Goal: Transaction & Acquisition: Purchase product/service

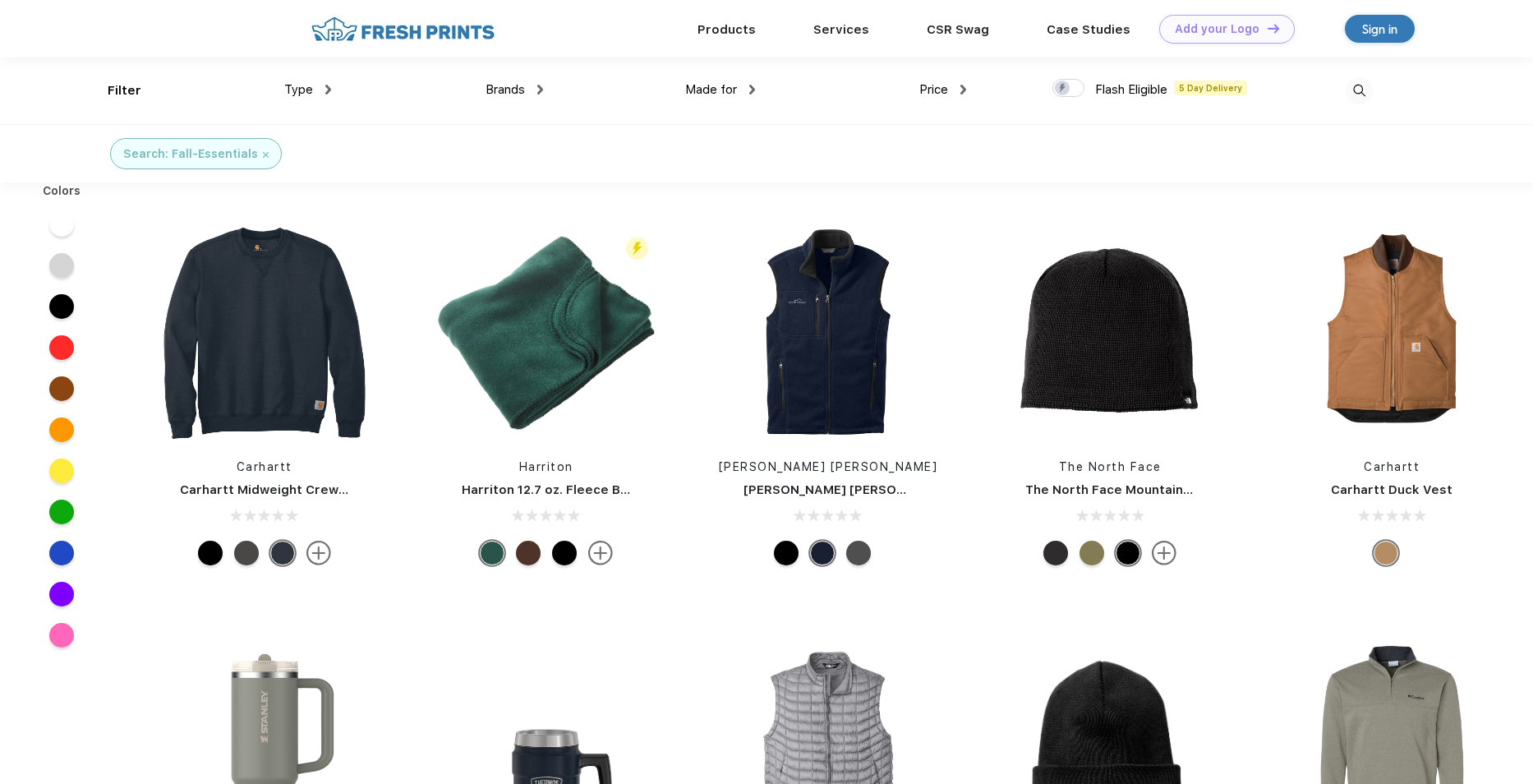
click at [935, 88] on span "Price" at bounding box center [933, 89] width 29 height 15
click at [966, 91] on img at bounding box center [964, 90] width 6 height 10
click at [913, 171] on div "$$" at bounding box center [906, 174] width 13 height 18
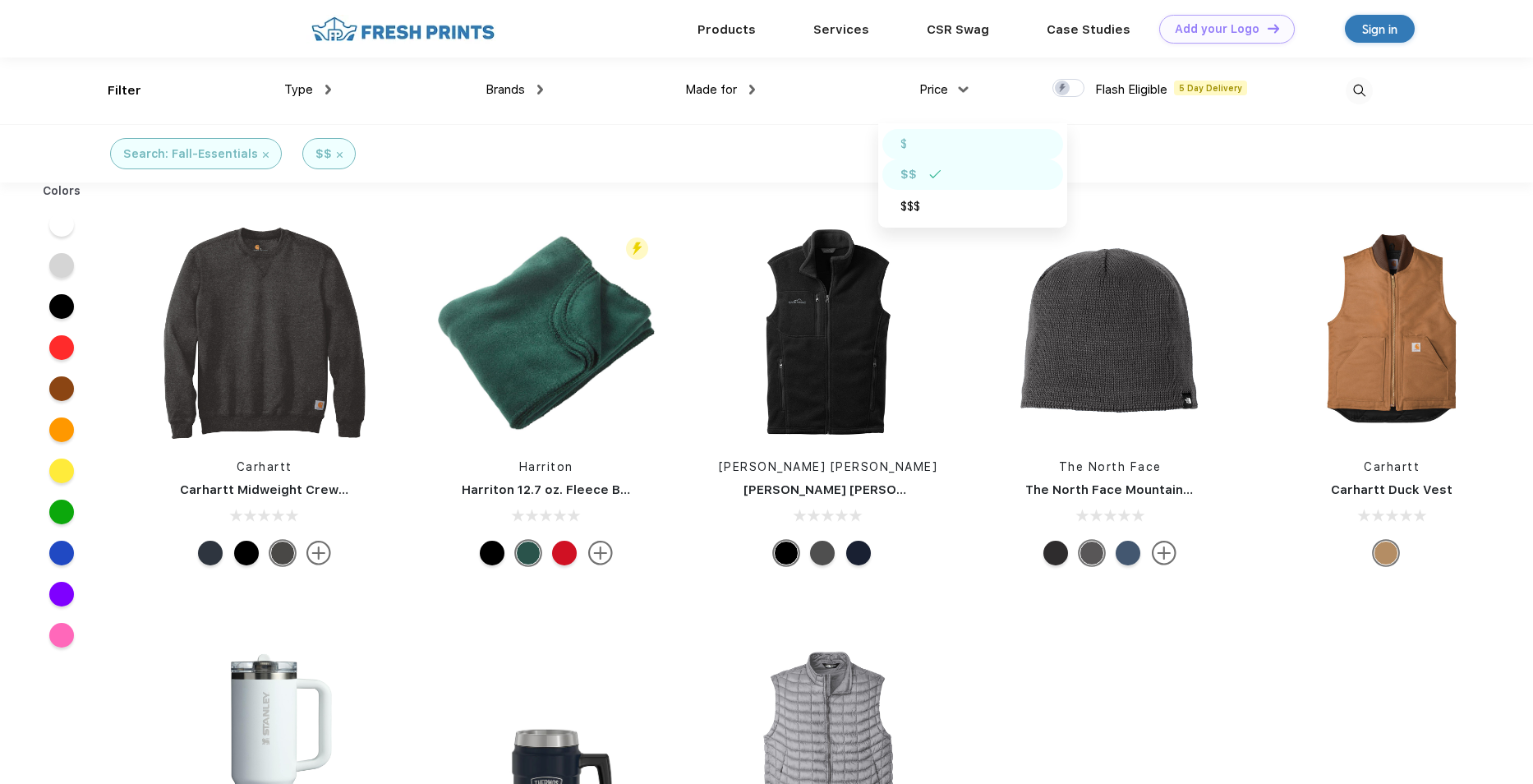
click at [912, 145] on div "$" at bounding box center [972, 144] width 180 height 31
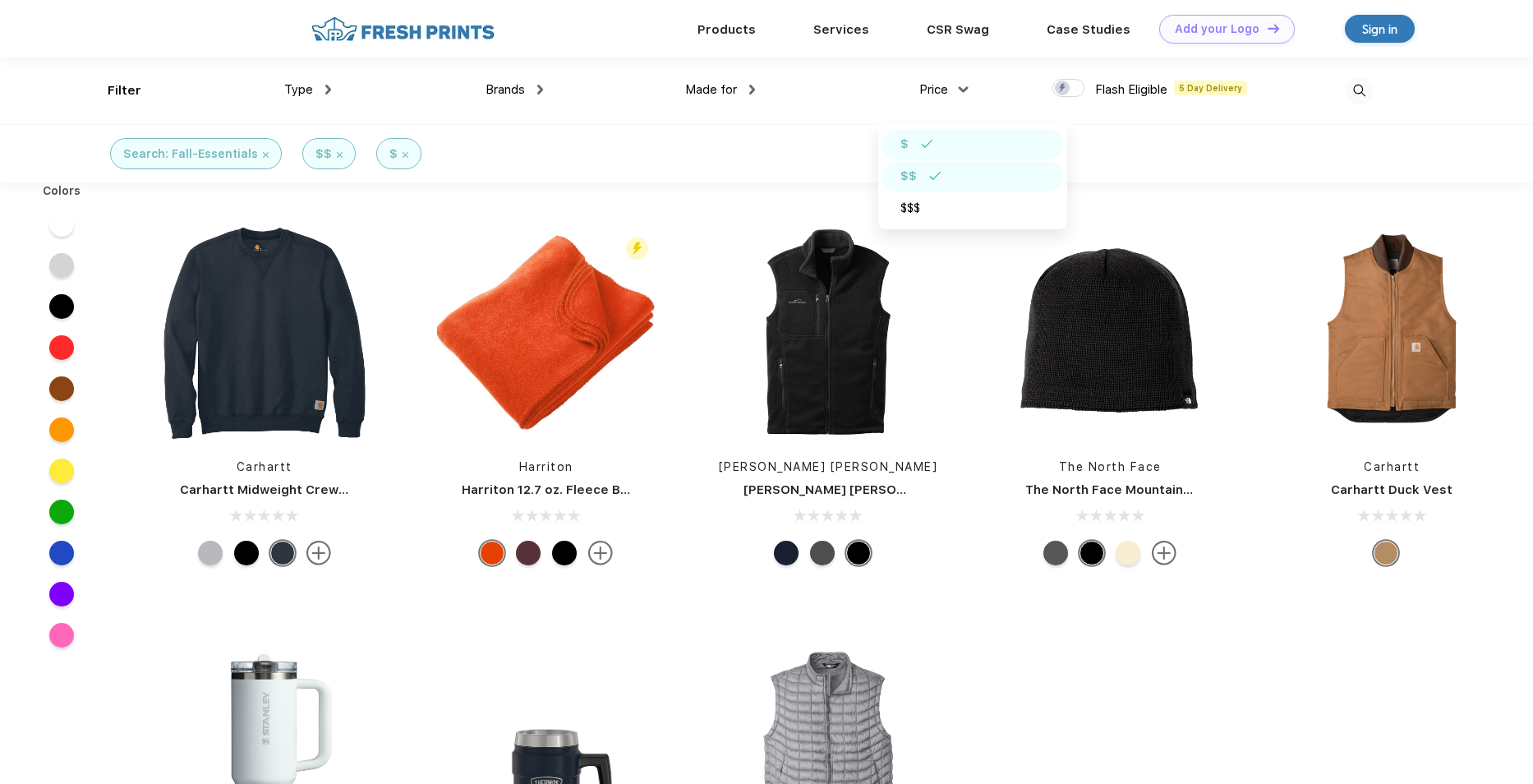
click at [263, 154] on img at bounding box center [266, 155] width 6 height 6
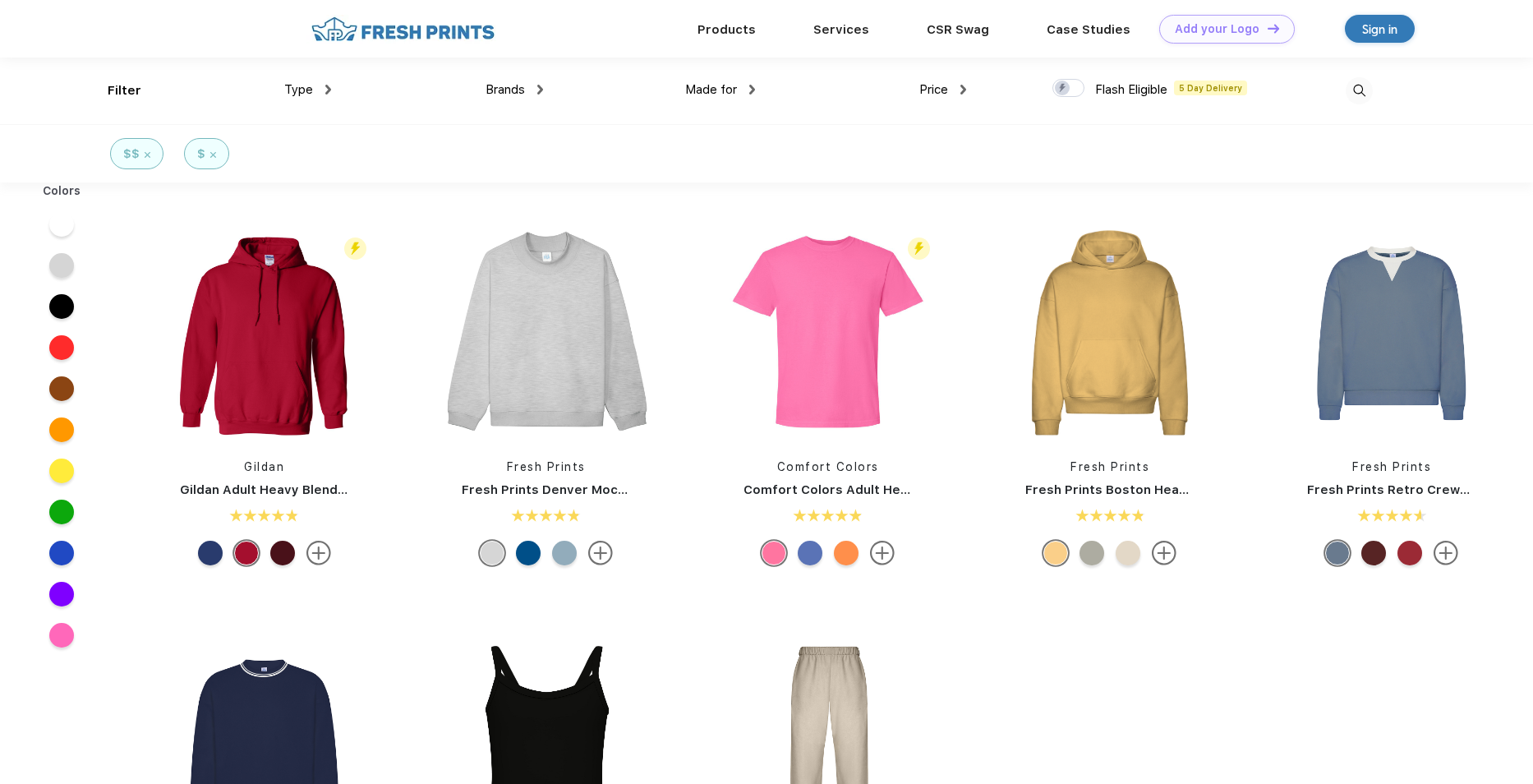
click at [329, 90] on img at bounding box center [328, 90] width 6 height 10
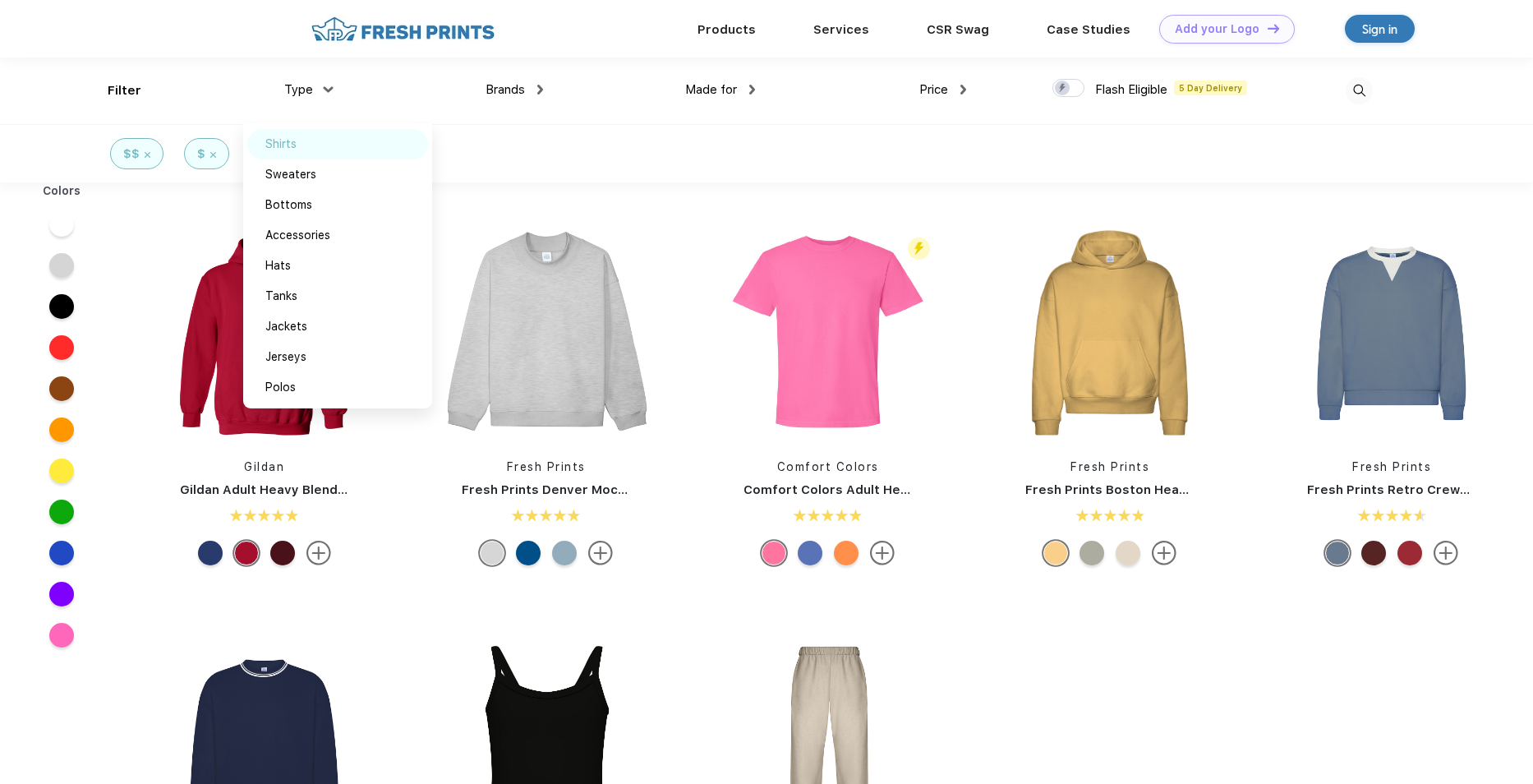
click at [305, 143] on div "Shirts" at bounding box center [337, 144] width 180 height 31
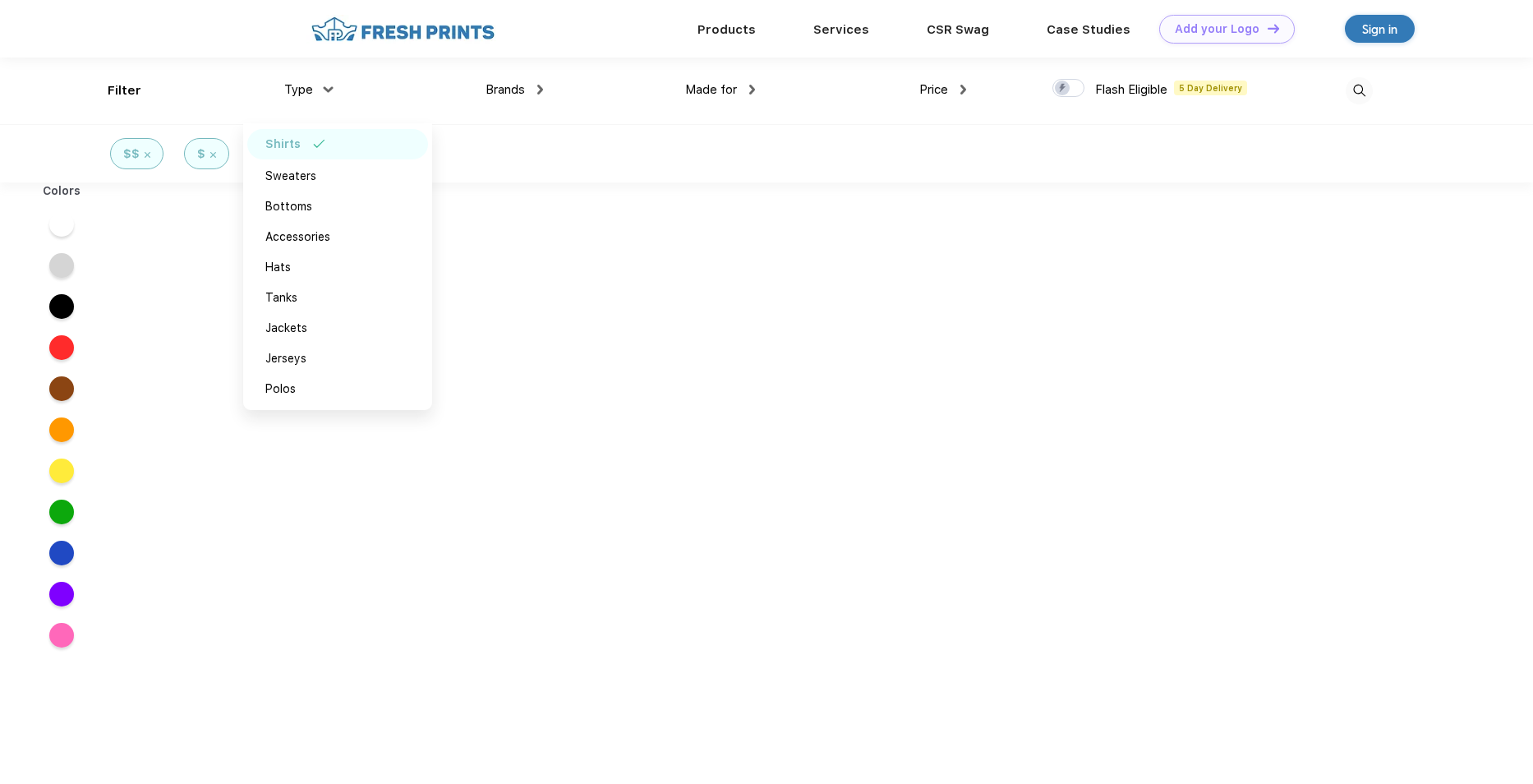
click at [212, 153] on img at bounding box center [213, 155] width 6 height 6
click at [151, 156] on div "$$" at bounding box center [137, 154] width 53 height 32
click at [147, 154] on img at bounding box center [148, 155] width 6 height 6
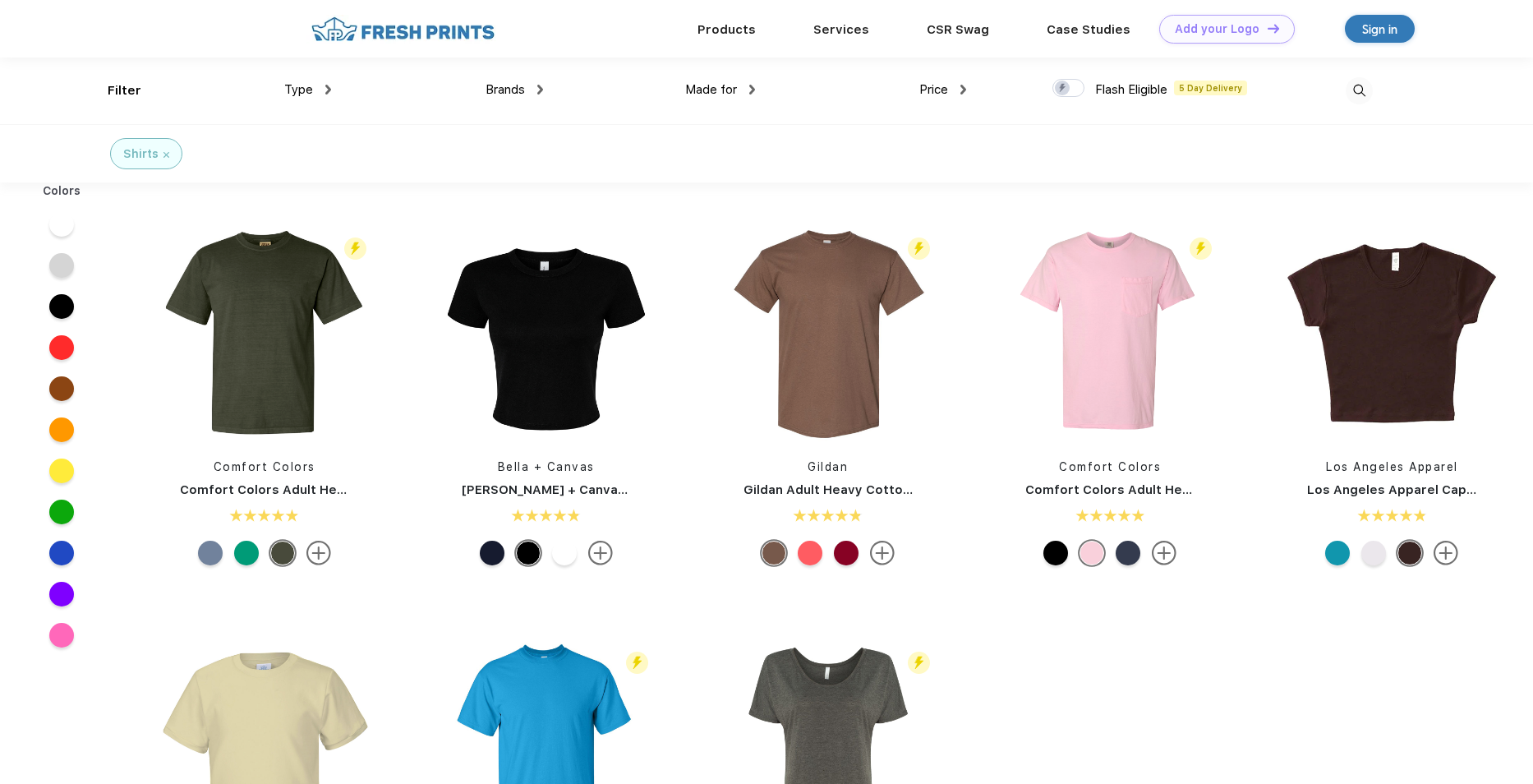
click at [329, 87] on img at bounding box center [328, 90] width 6 height 10
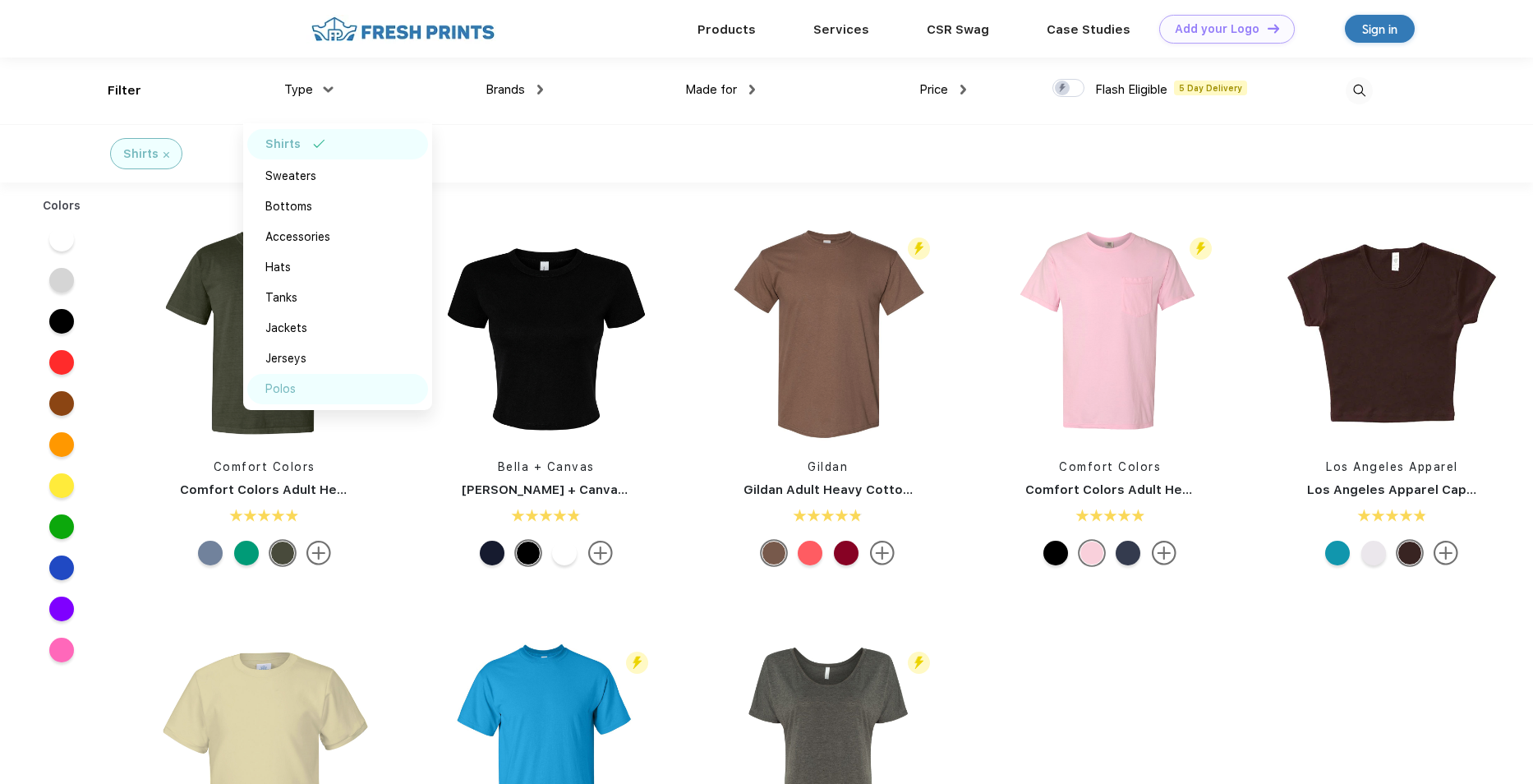
click at [290, 388] on div "Polos" at bounding box center [280, 389] width 31 height 18
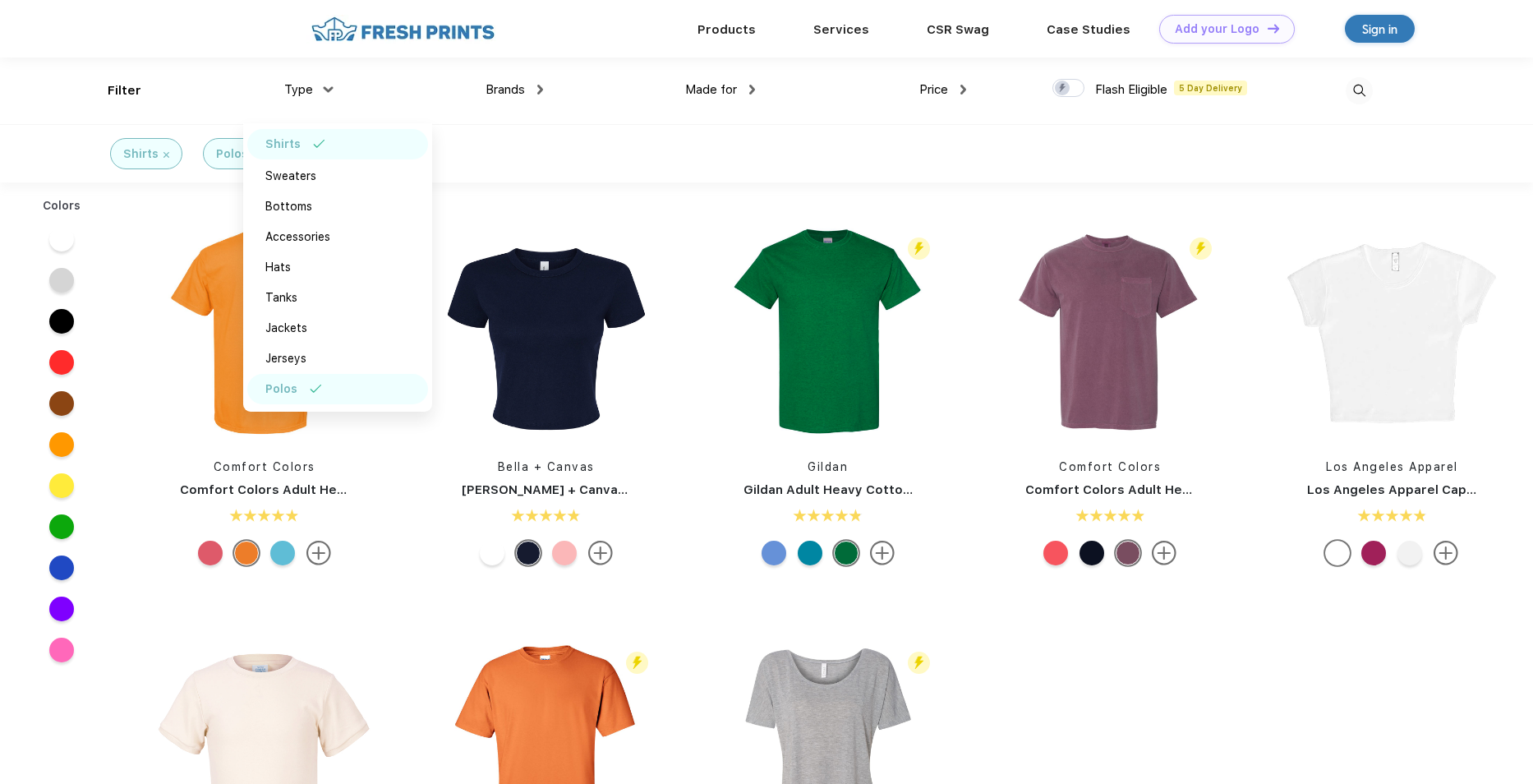
click at [313, 142] on img at bounding box center [319, 144] width 13 height 8
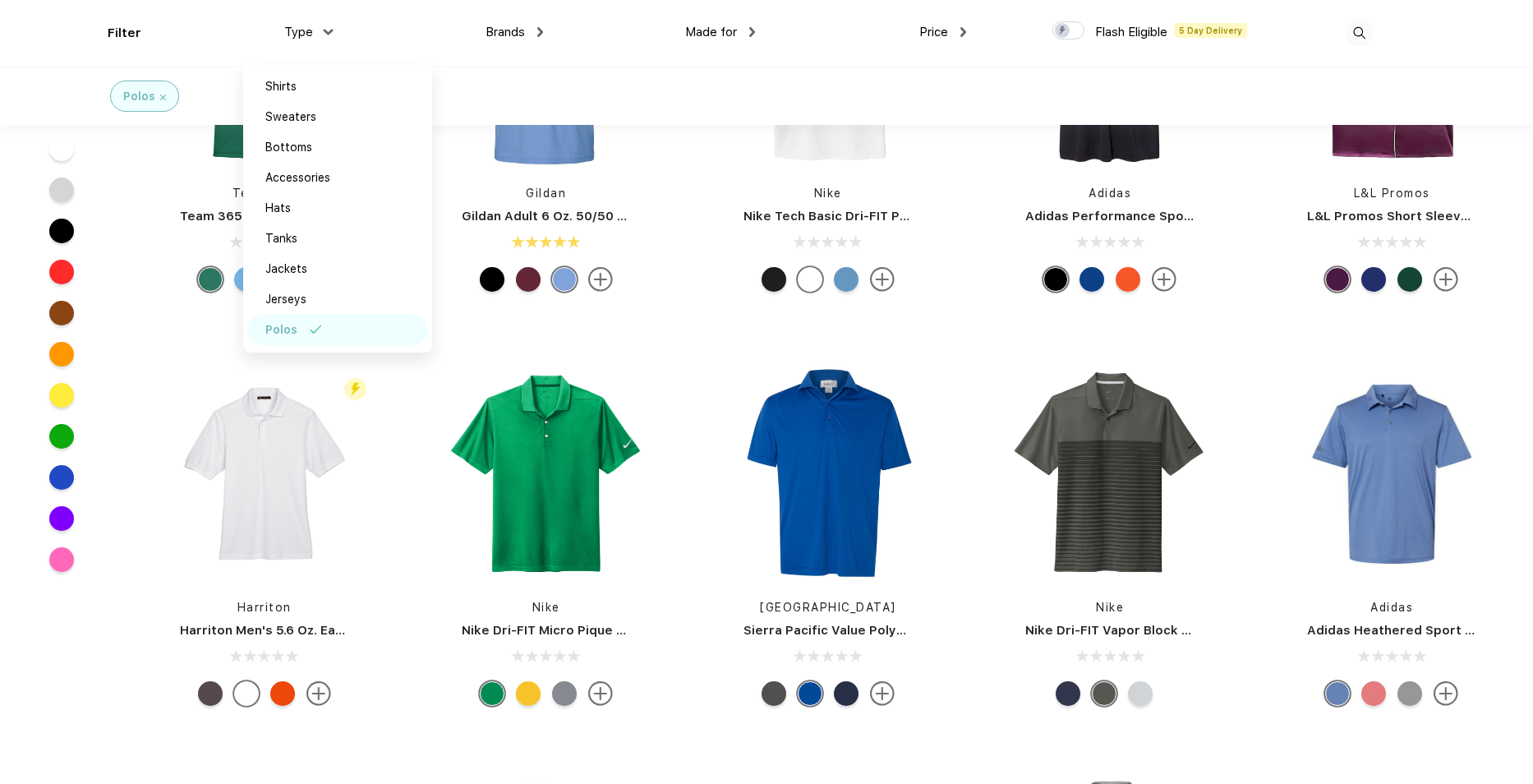
scroll to position [246, 0]
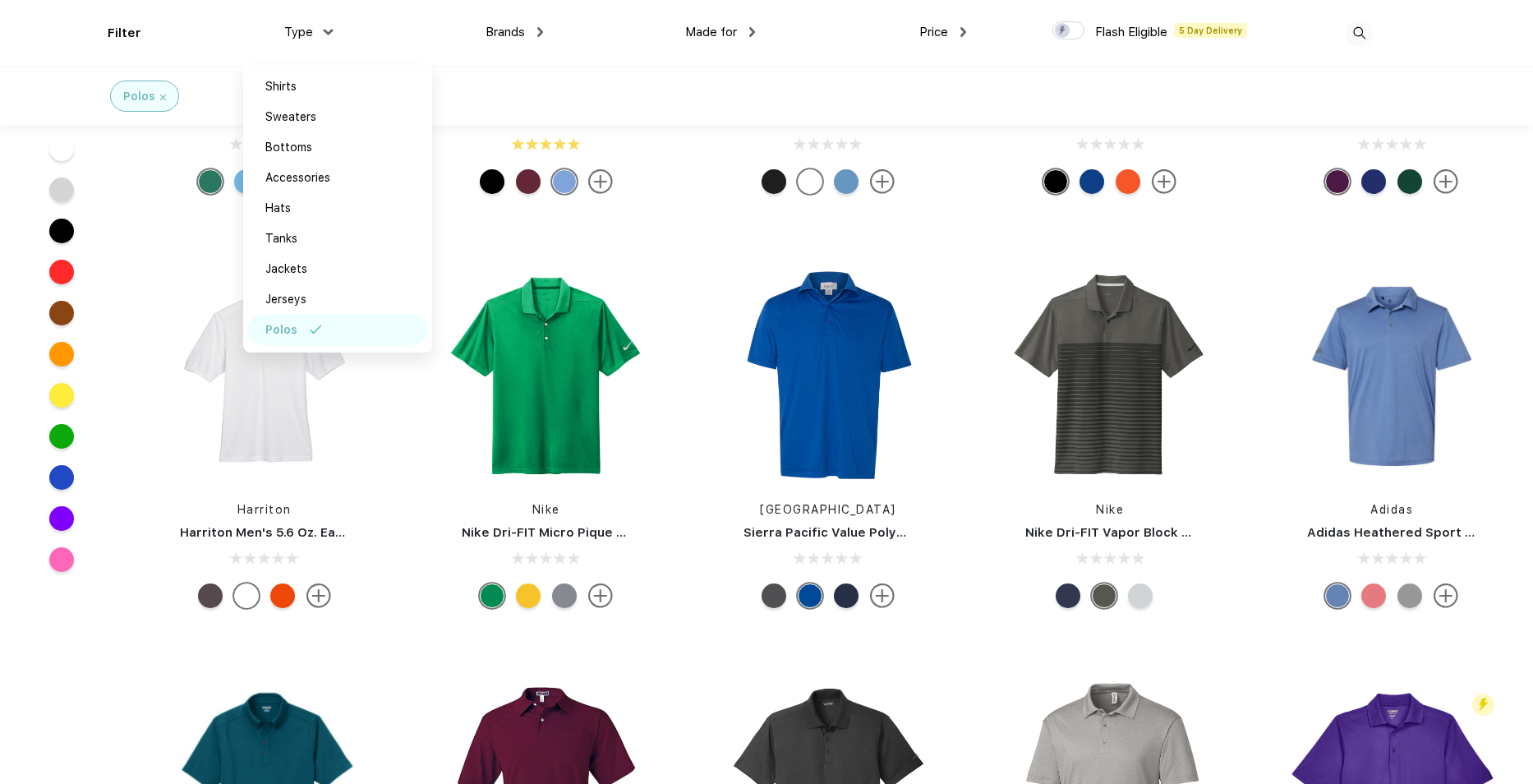
click at [848, 593] on div at bounding box center [845, 595] width 25 height 25
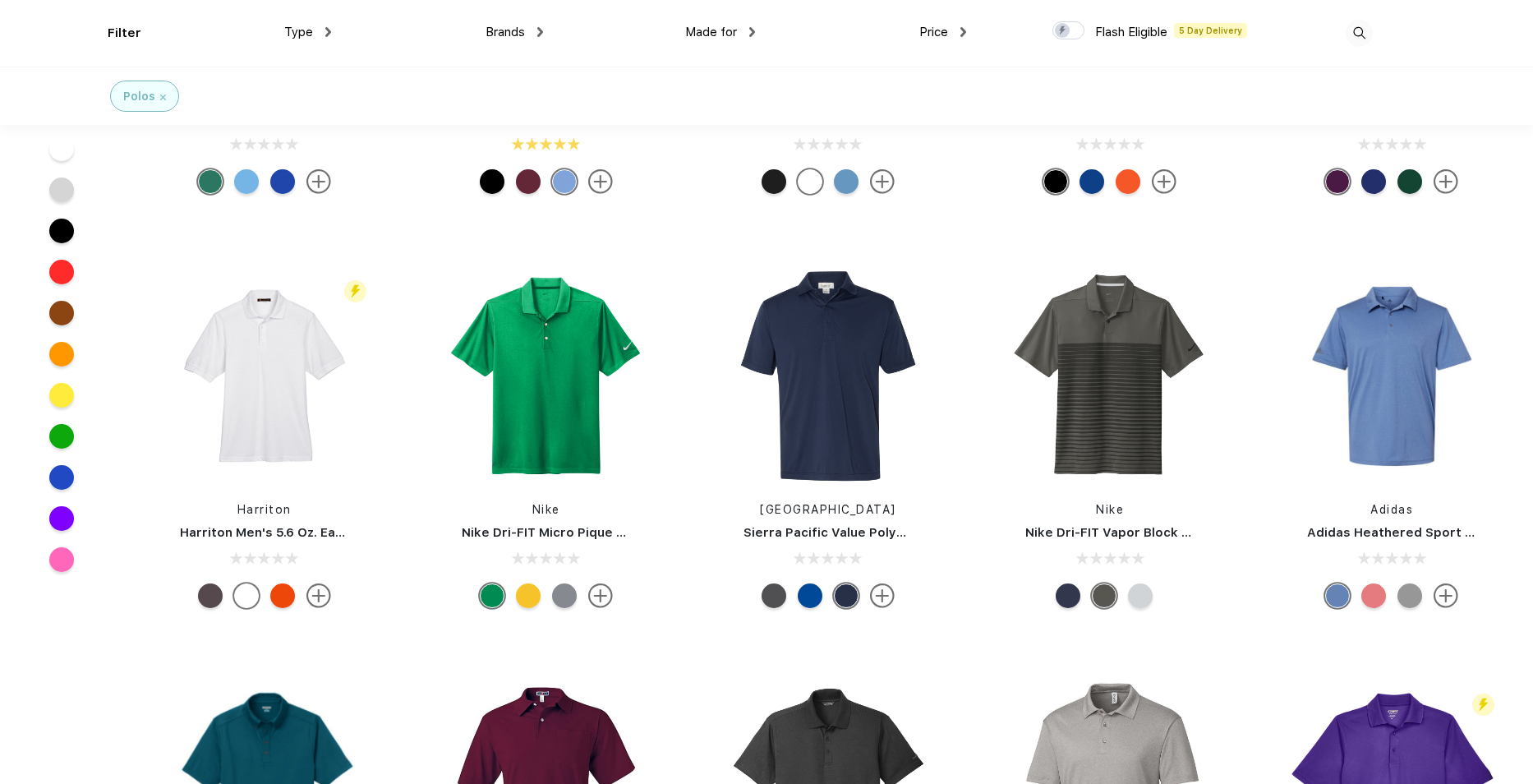
click at [767, 595] on div at bounding box center [773, 595] width 25 height 25
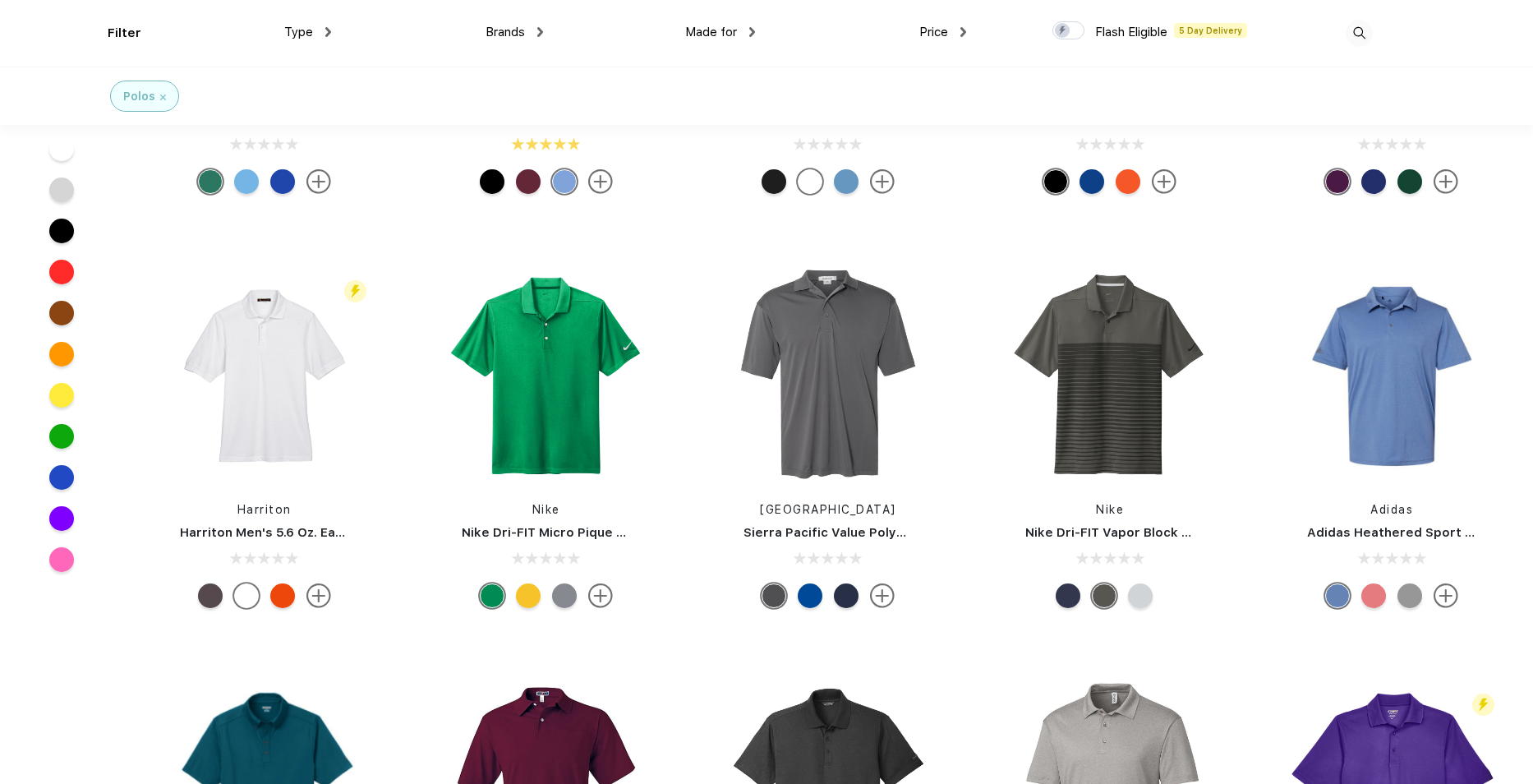
click at [804, 594] on div at bounding box center [810, 595] width 25 height 25
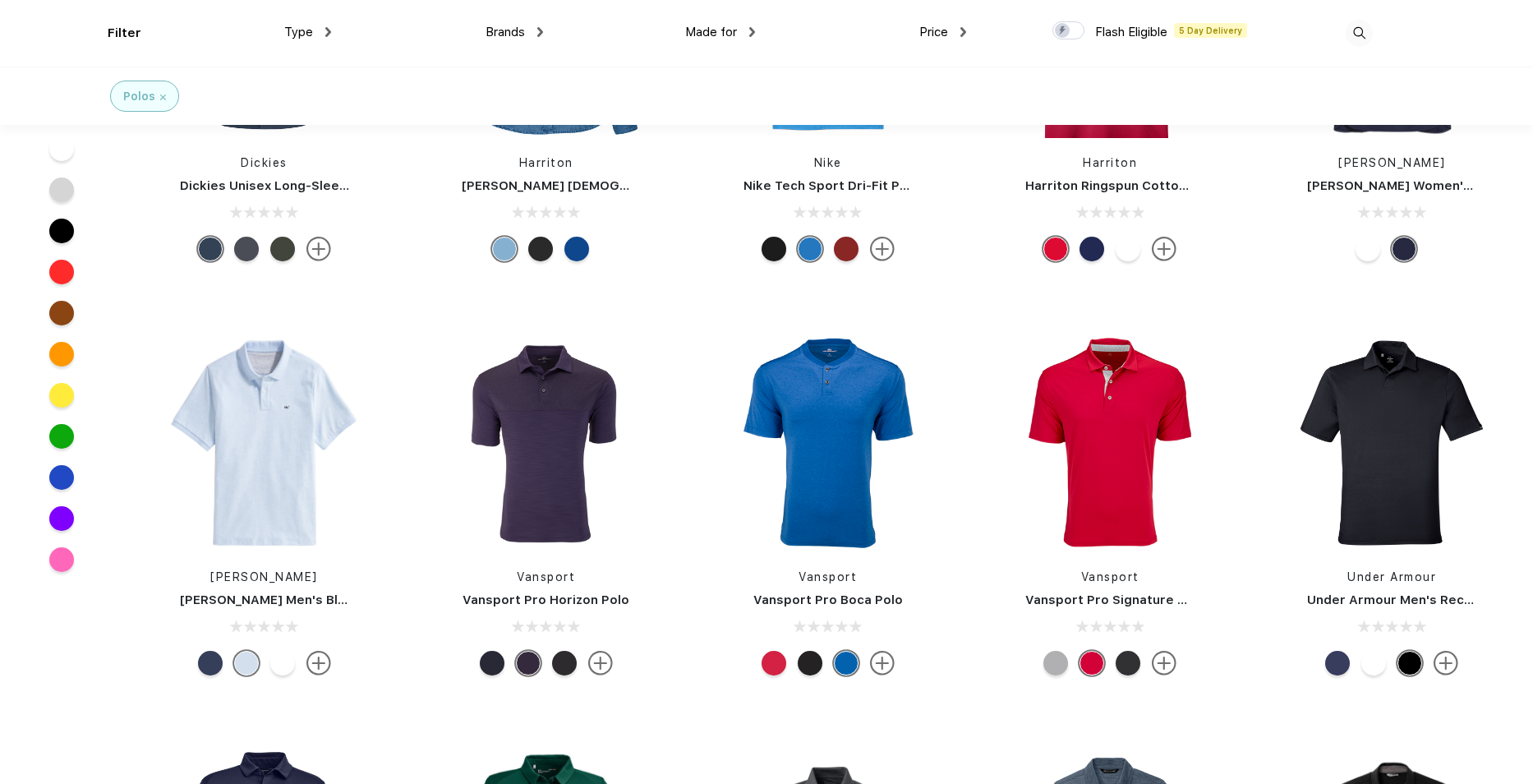
scroll to position [4353, 0]
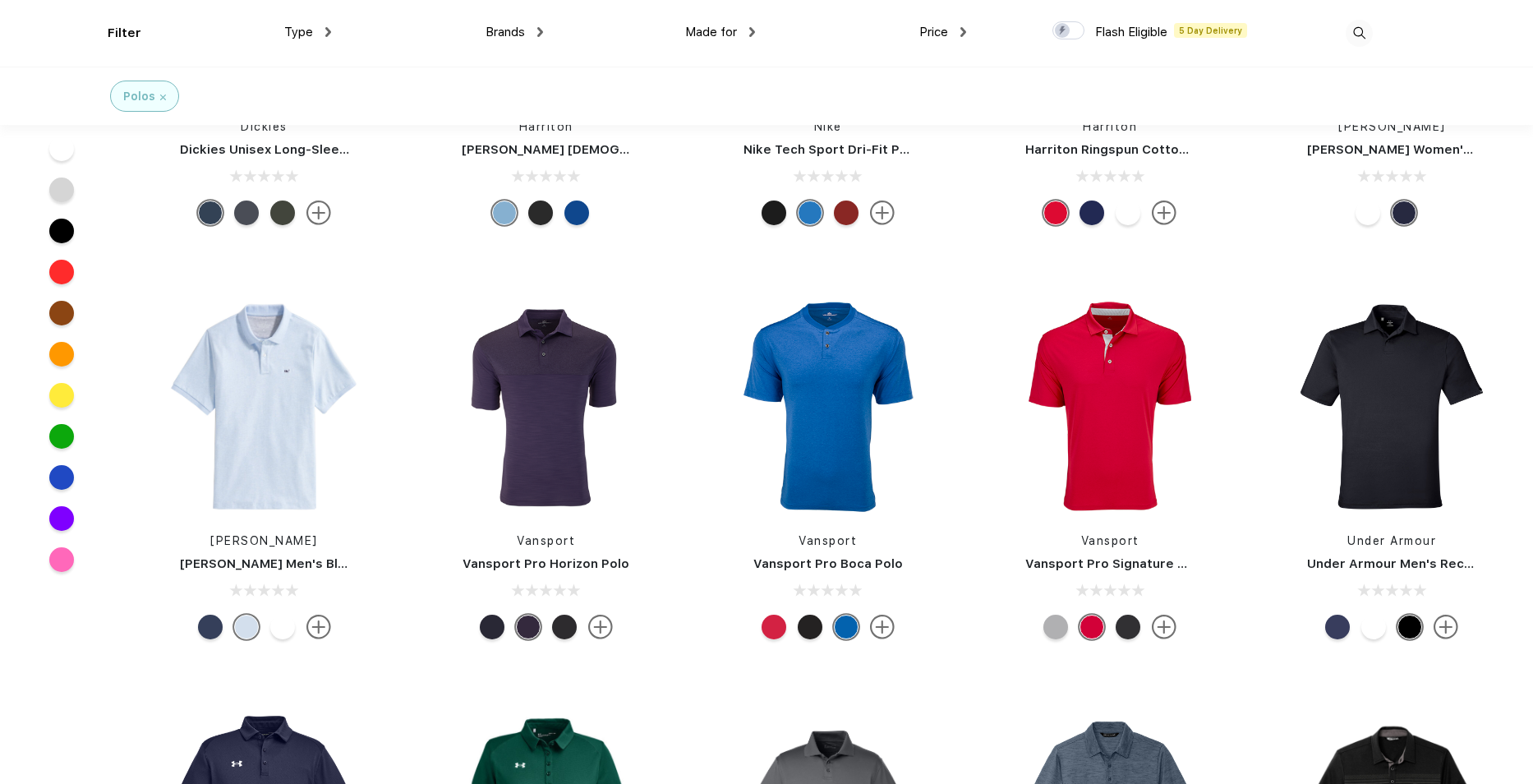
click at [770, 621] on div at bounding box center [773, 626] width 25 height 25
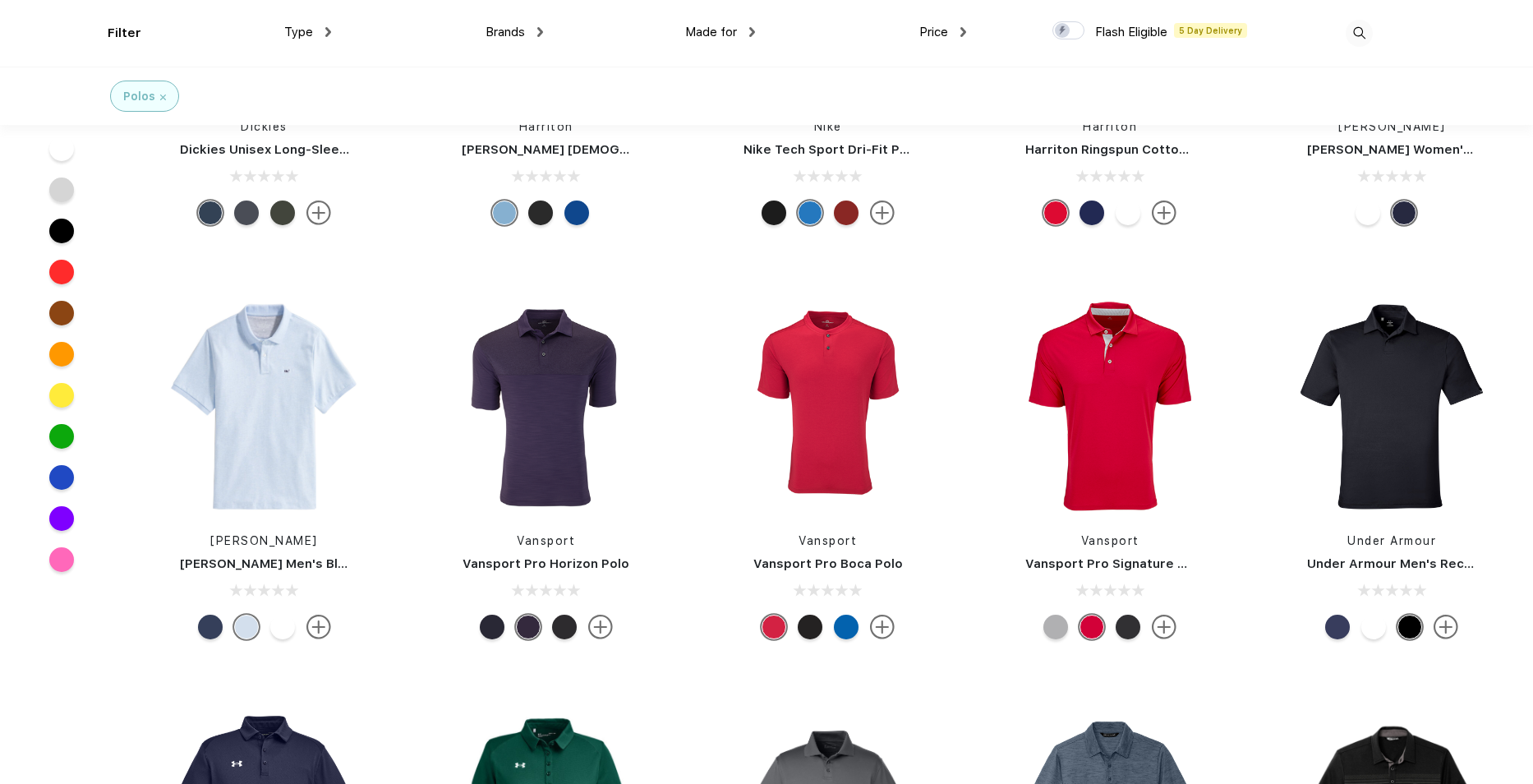
click at [814, 625] on div at bounding box center [810, 626] width 25 height 25
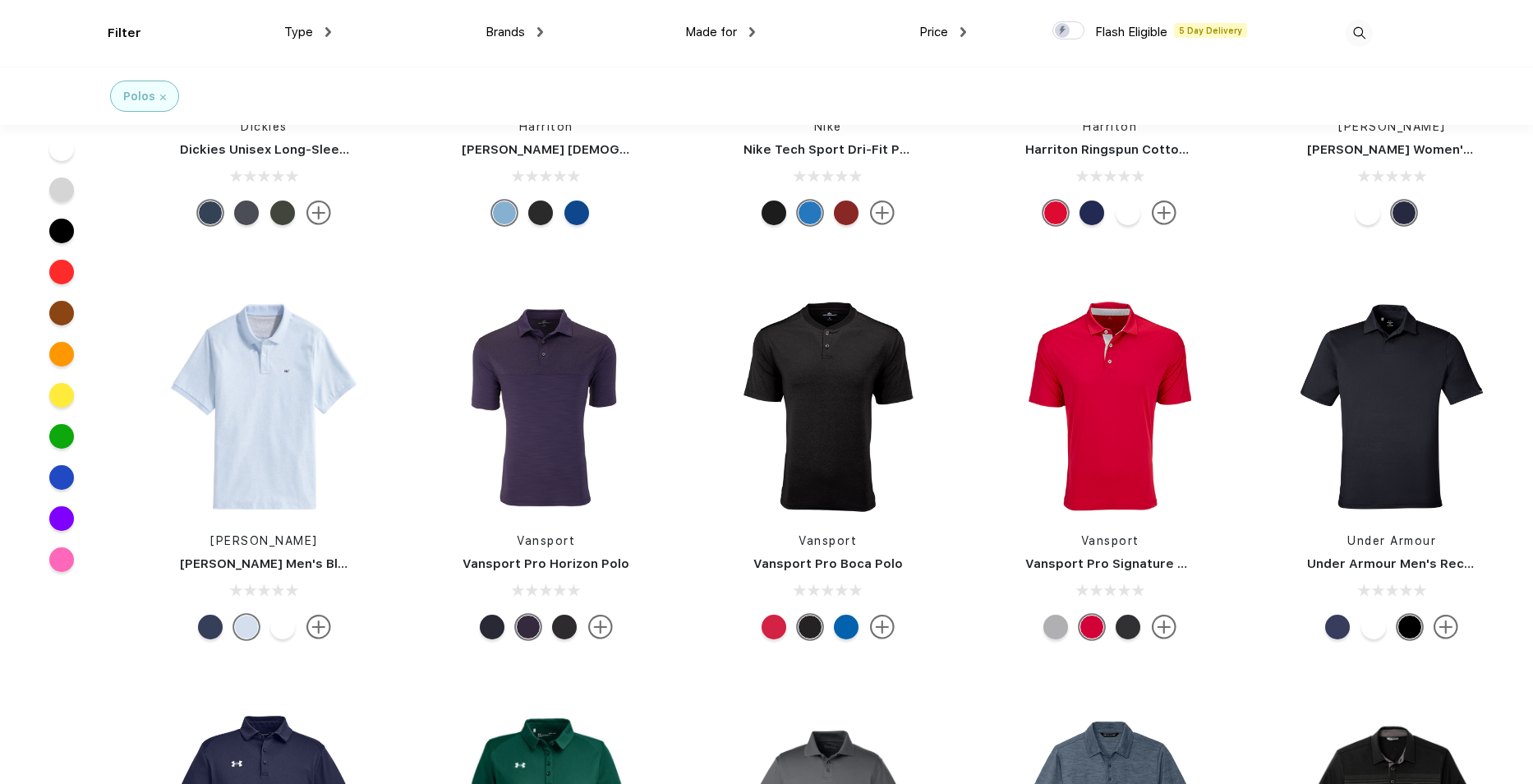
click at [841, 623] on div at bounding box center [845, 626] width 25 height 25
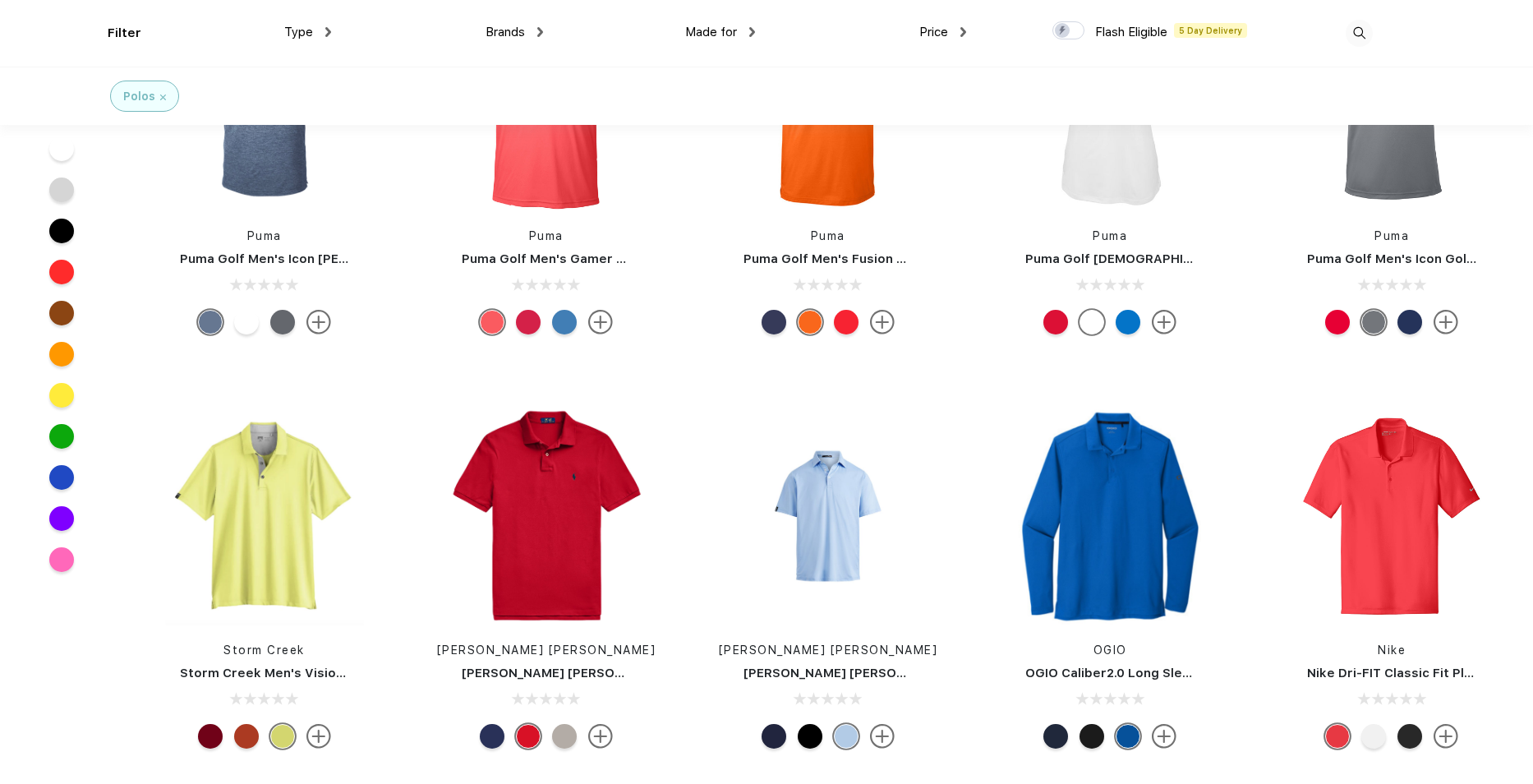
scroll to position [5913, 0]
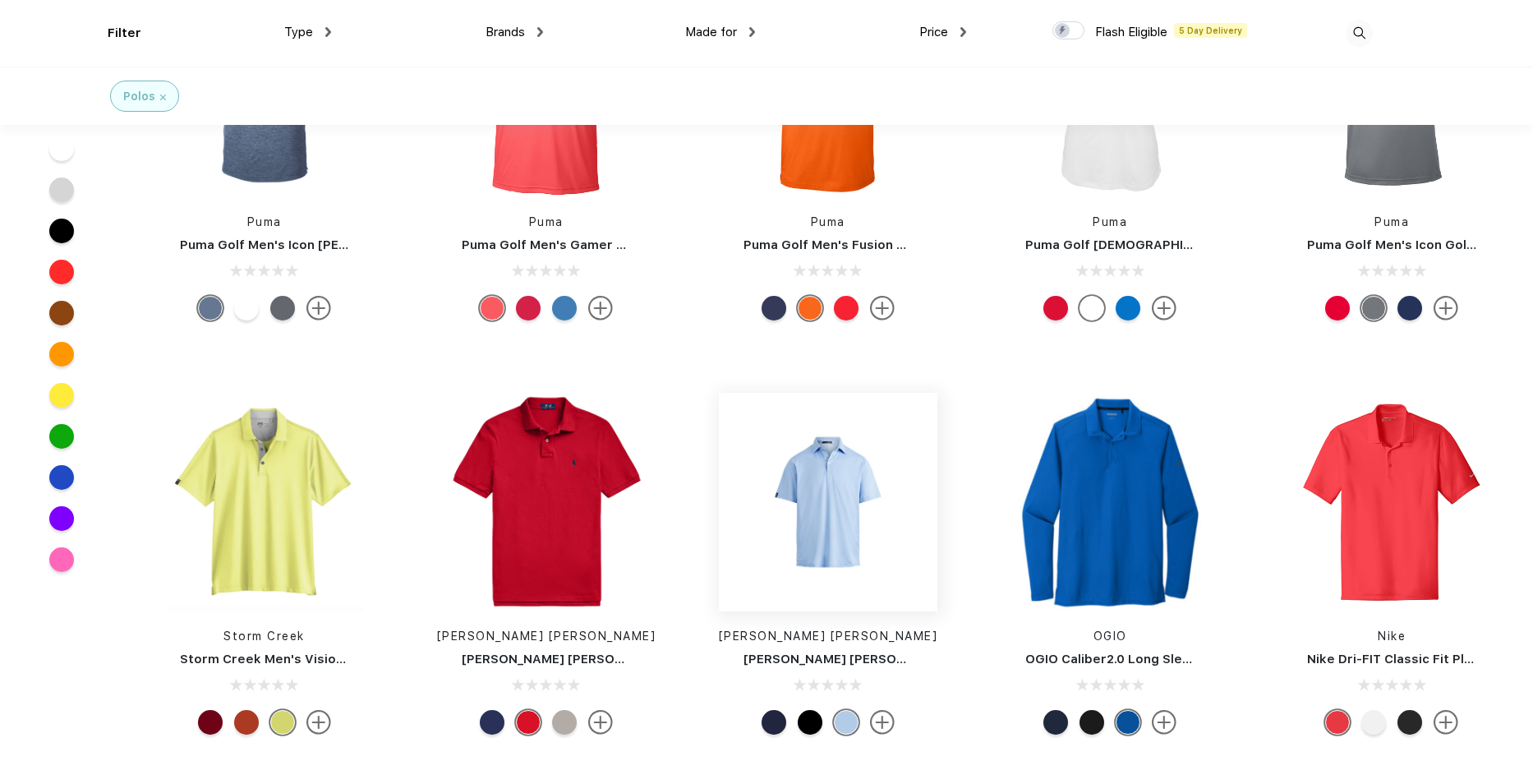
click at [822, 502] on img at bounding box center [829, 502] width 219 height 219
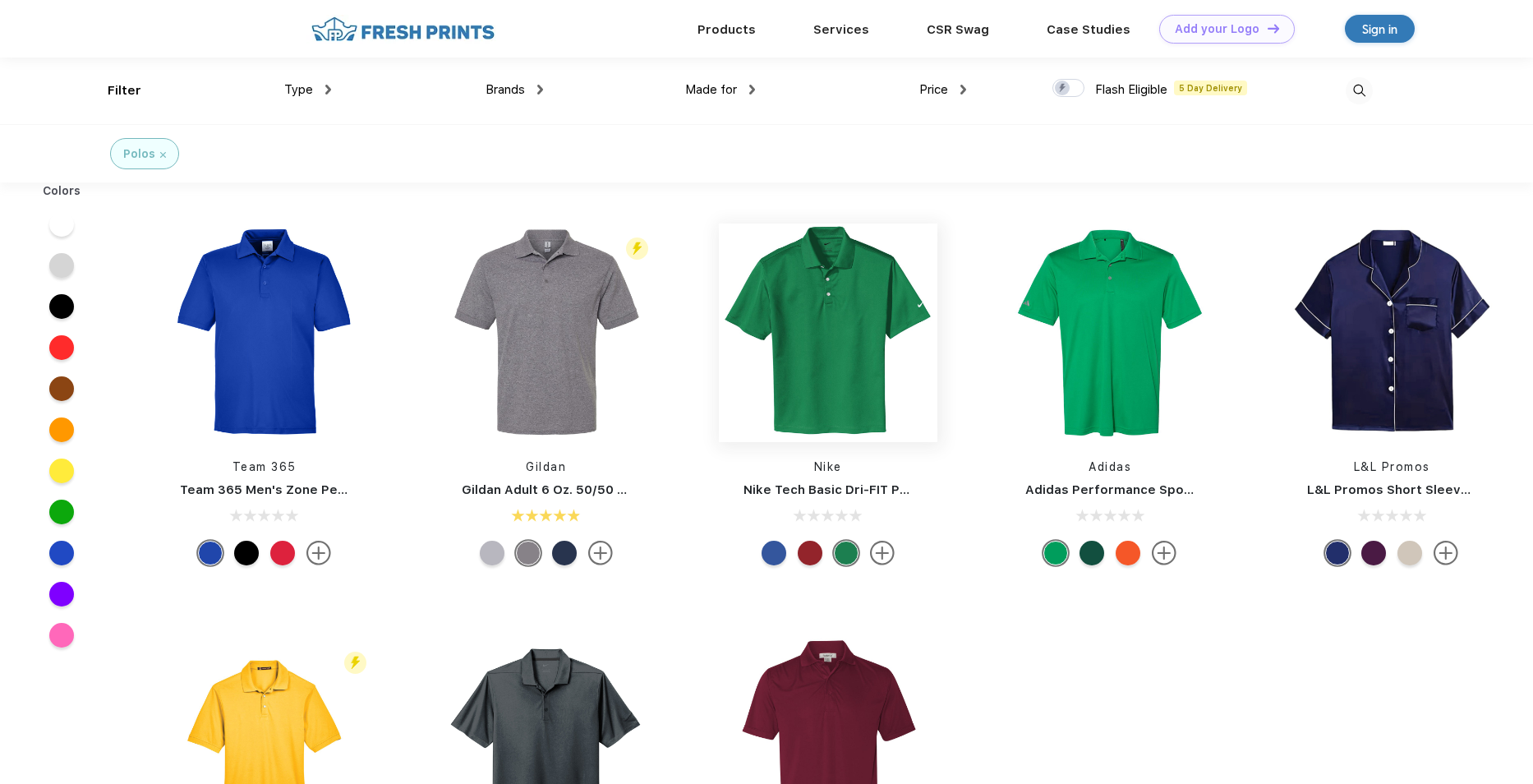
scroll to position [1, 0]
click at [819, 359] on img at bounding box center [829, 332] width 219 height 219
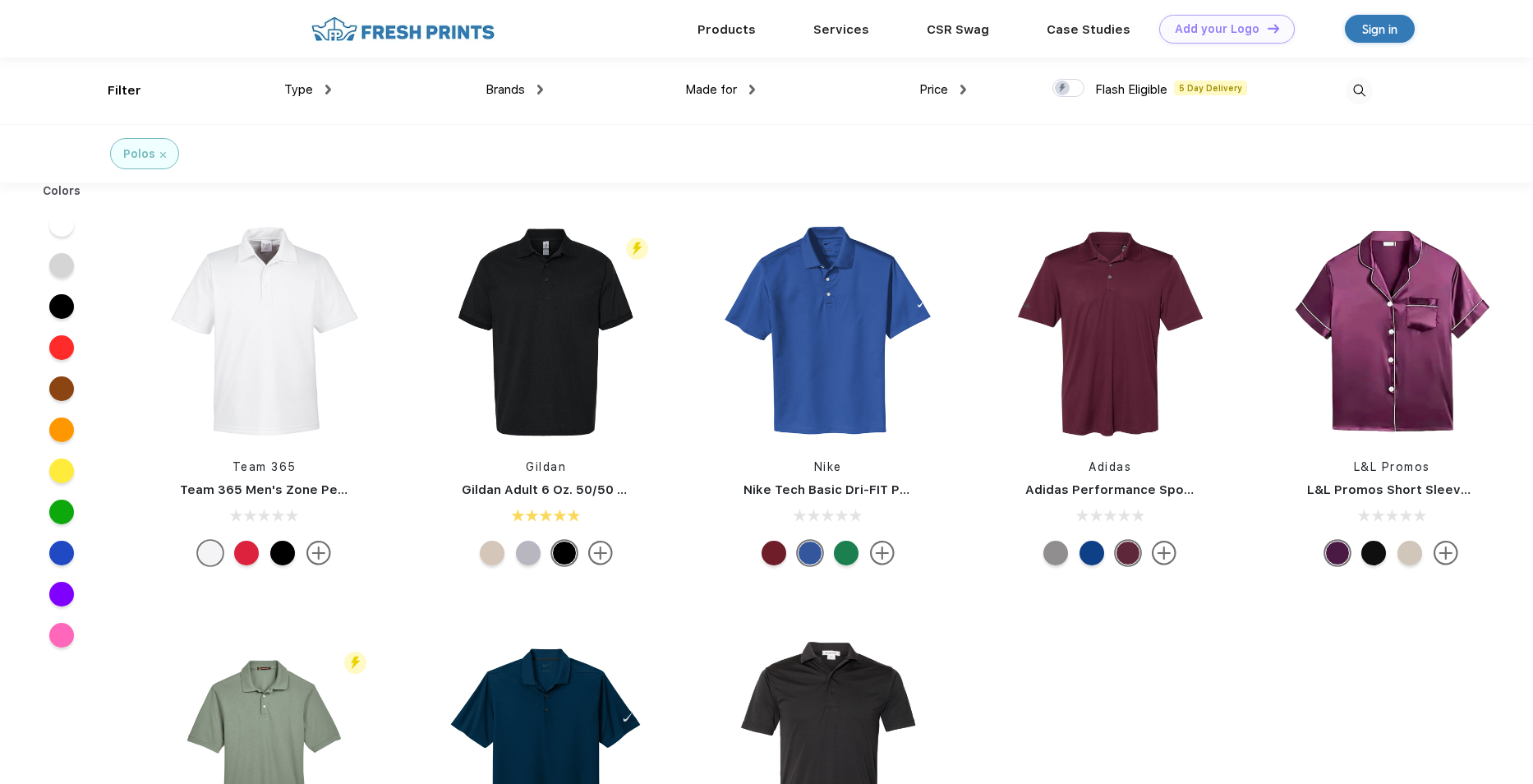
drag, startPoint x: 1529, startPoint y: 350, endPoint x: 1526, endPoint y: 453, distance: 103.0
click at [1526, 453] on div "L&L Promos L&L Promos Short Sleeve Satin Pj Top" at bounding box center [1392, 398] width 282 height 349
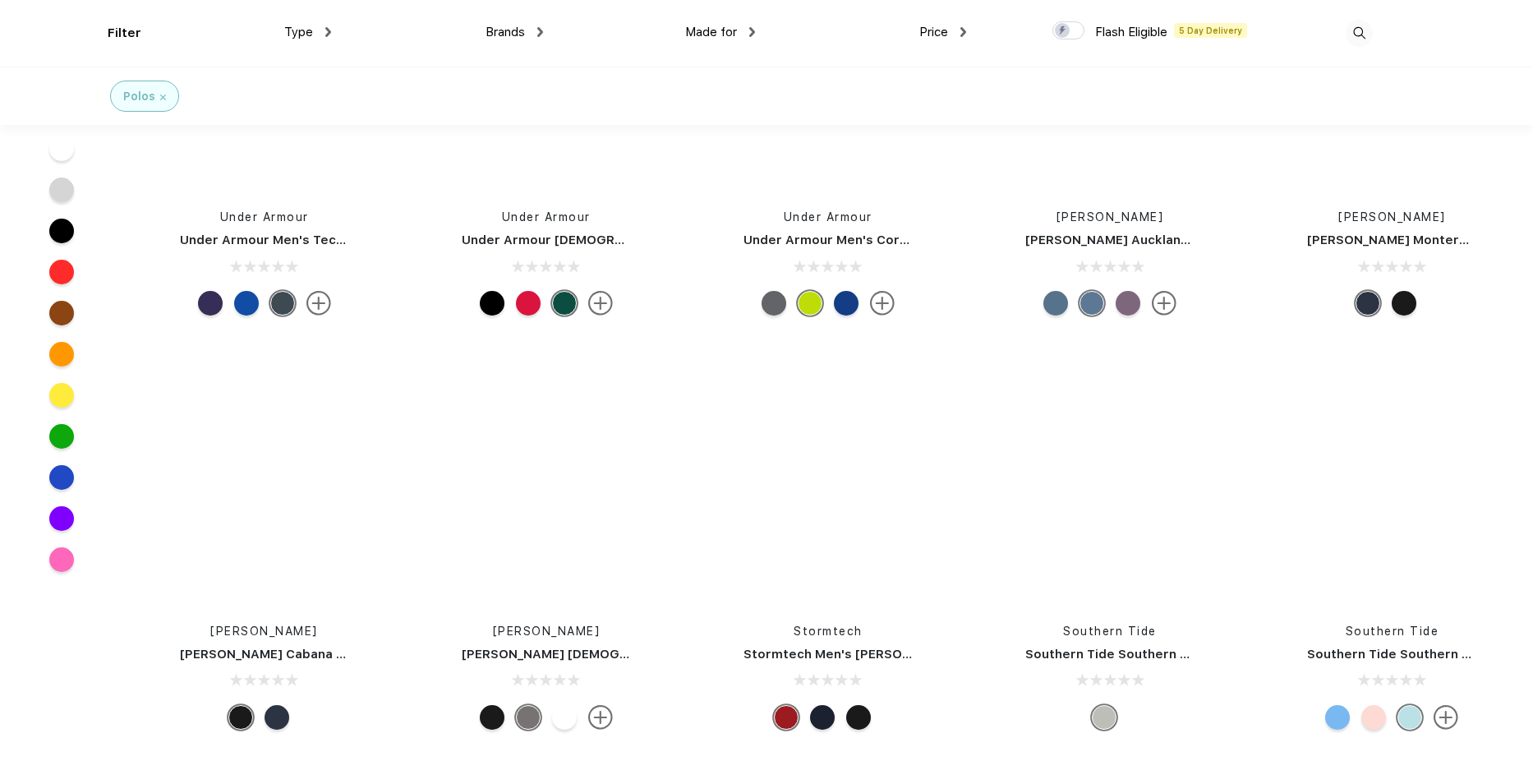
scroll to position [5092, 0]
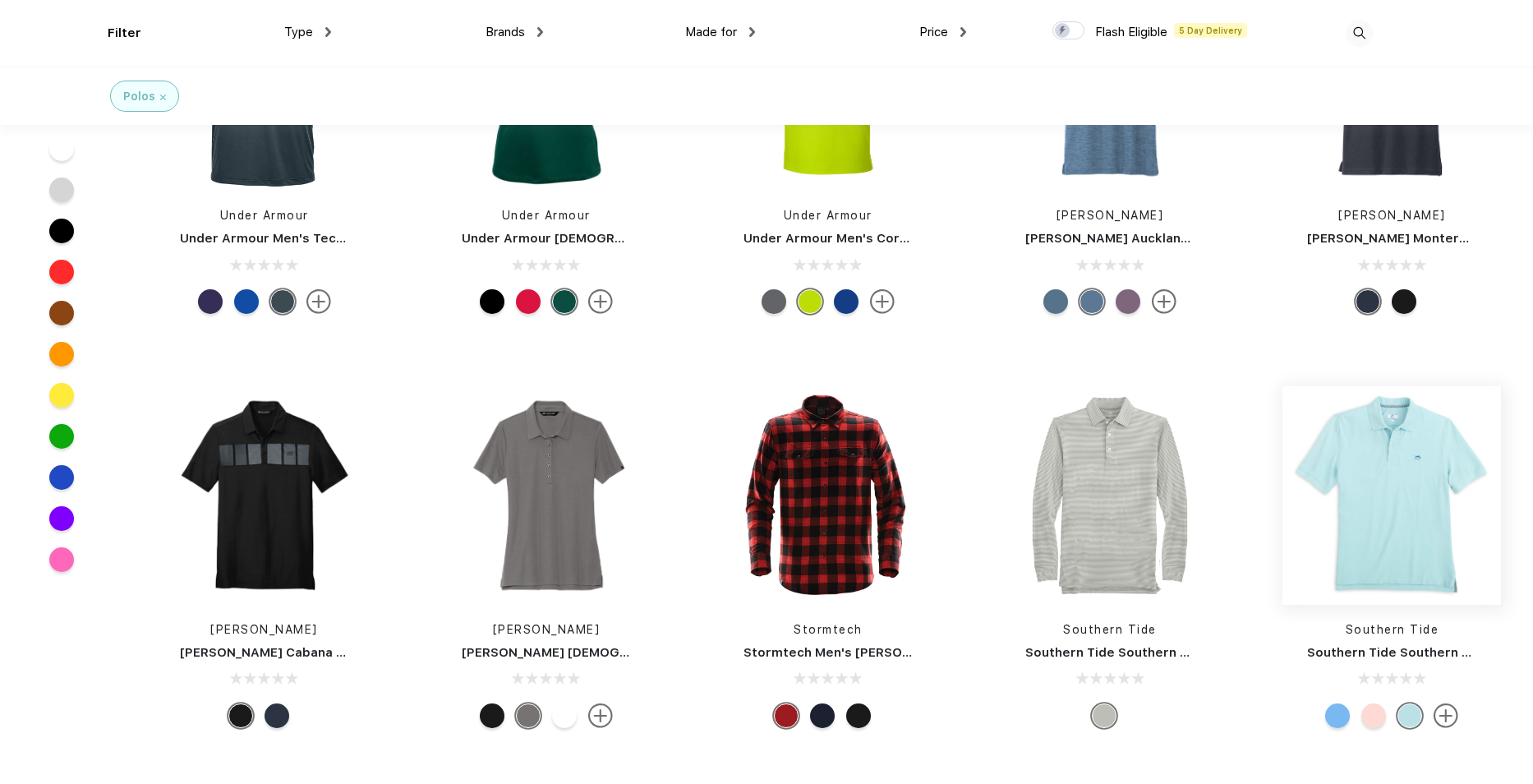
click at [1372, 498] on img at bounding box center [1392, 495] width 219 height 219
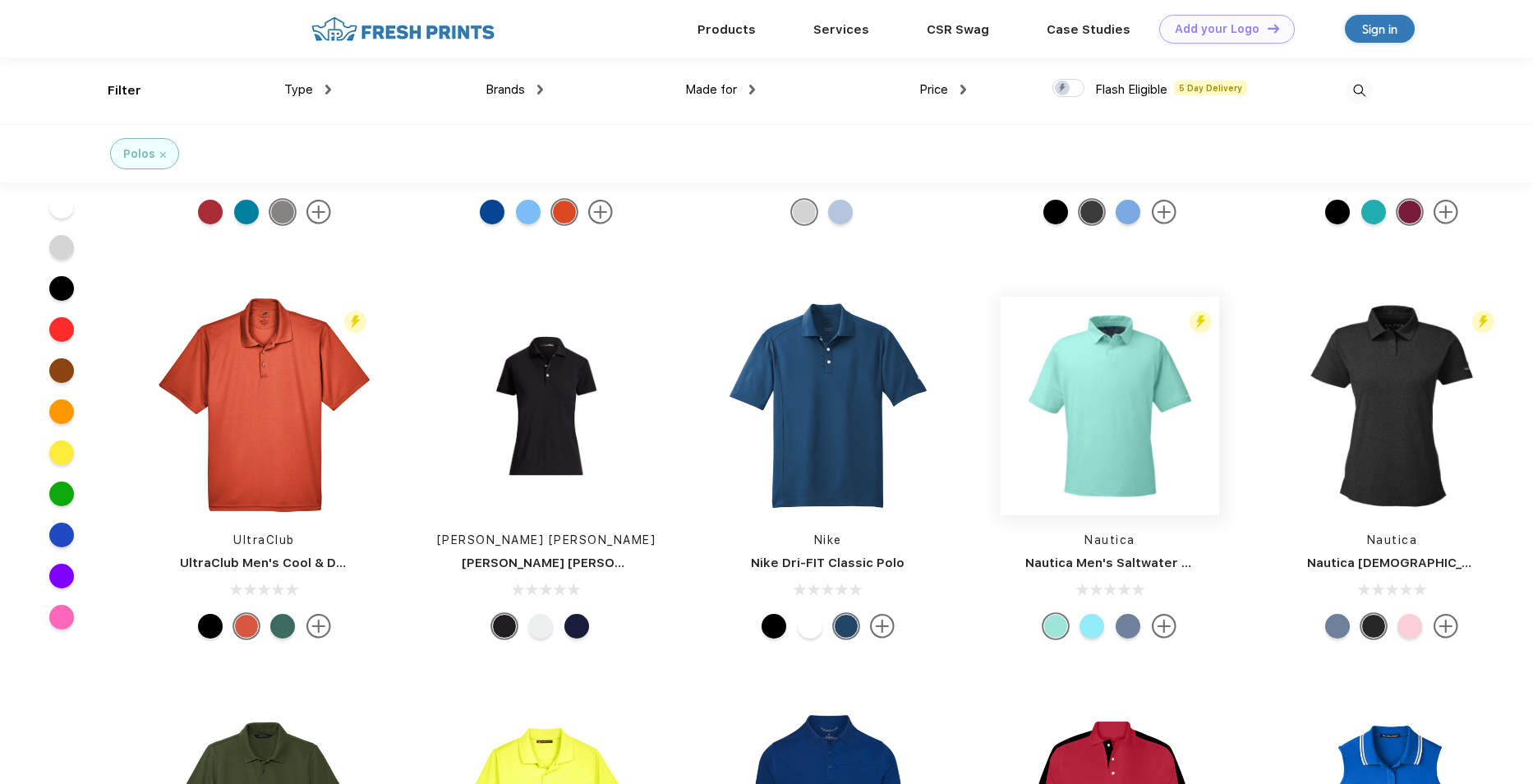
scroll to position [1807, 0]
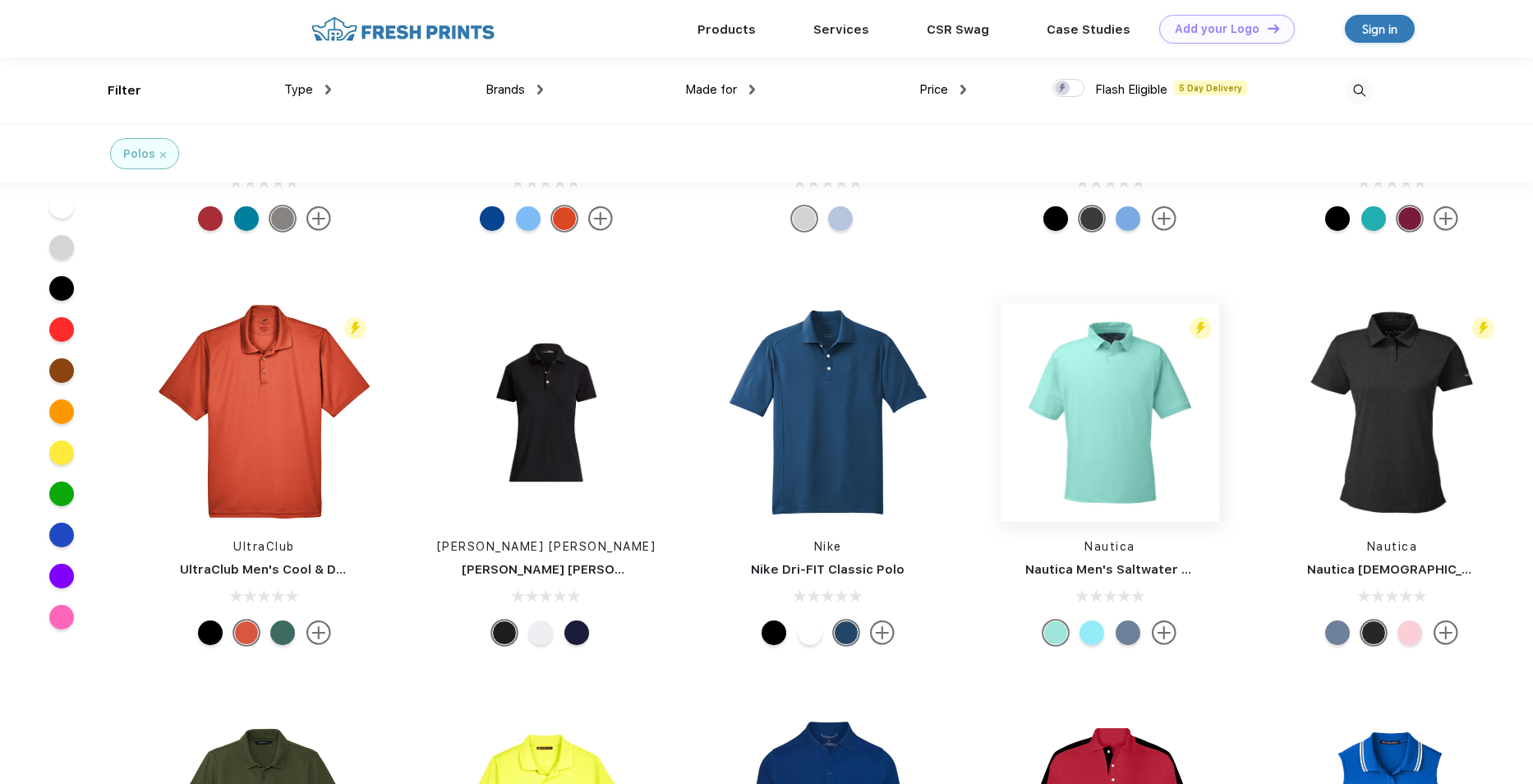
click at [1115, 387] on img at bounding box center [1110, 413] width 219 height 219
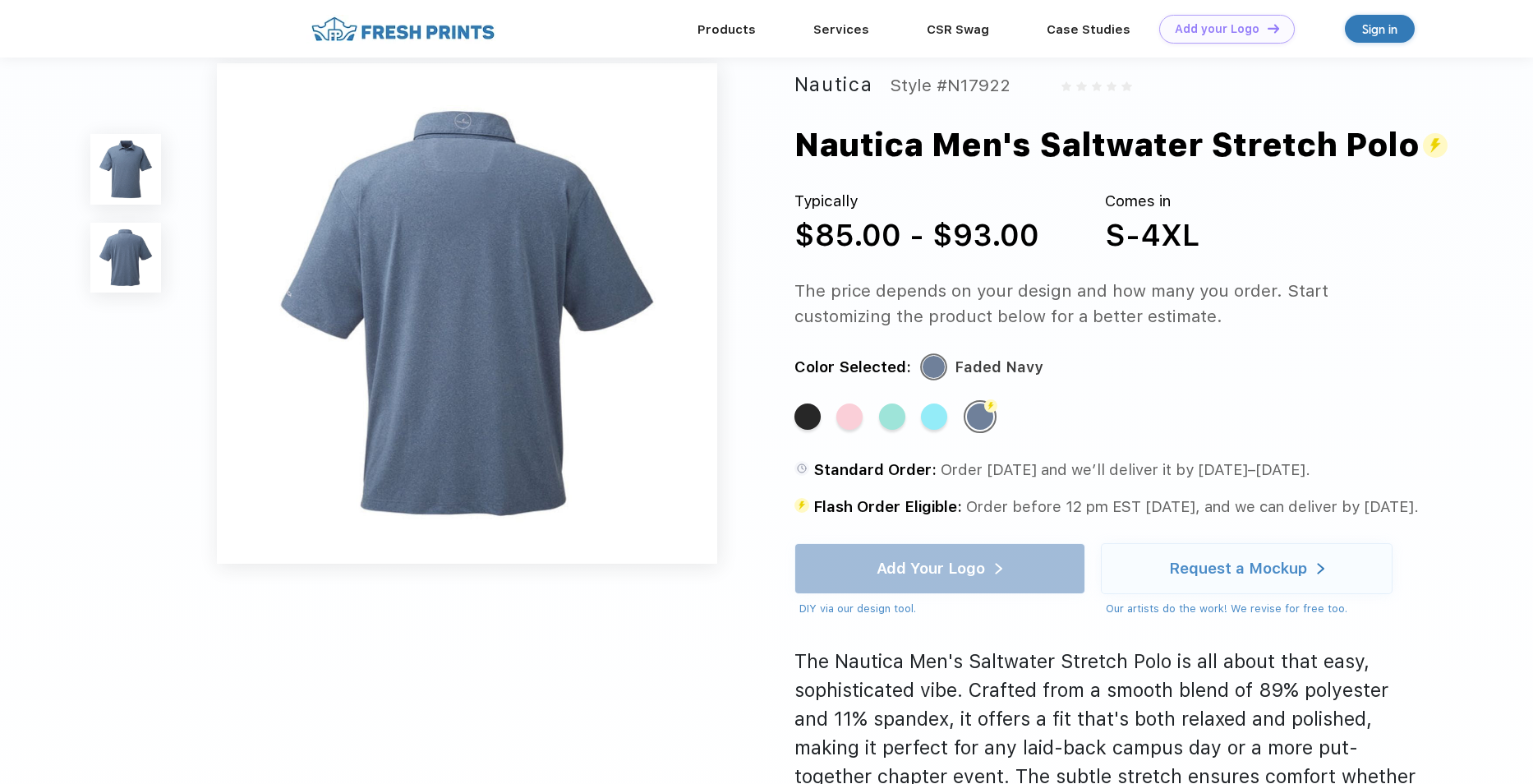
scroll to position [329, 0]
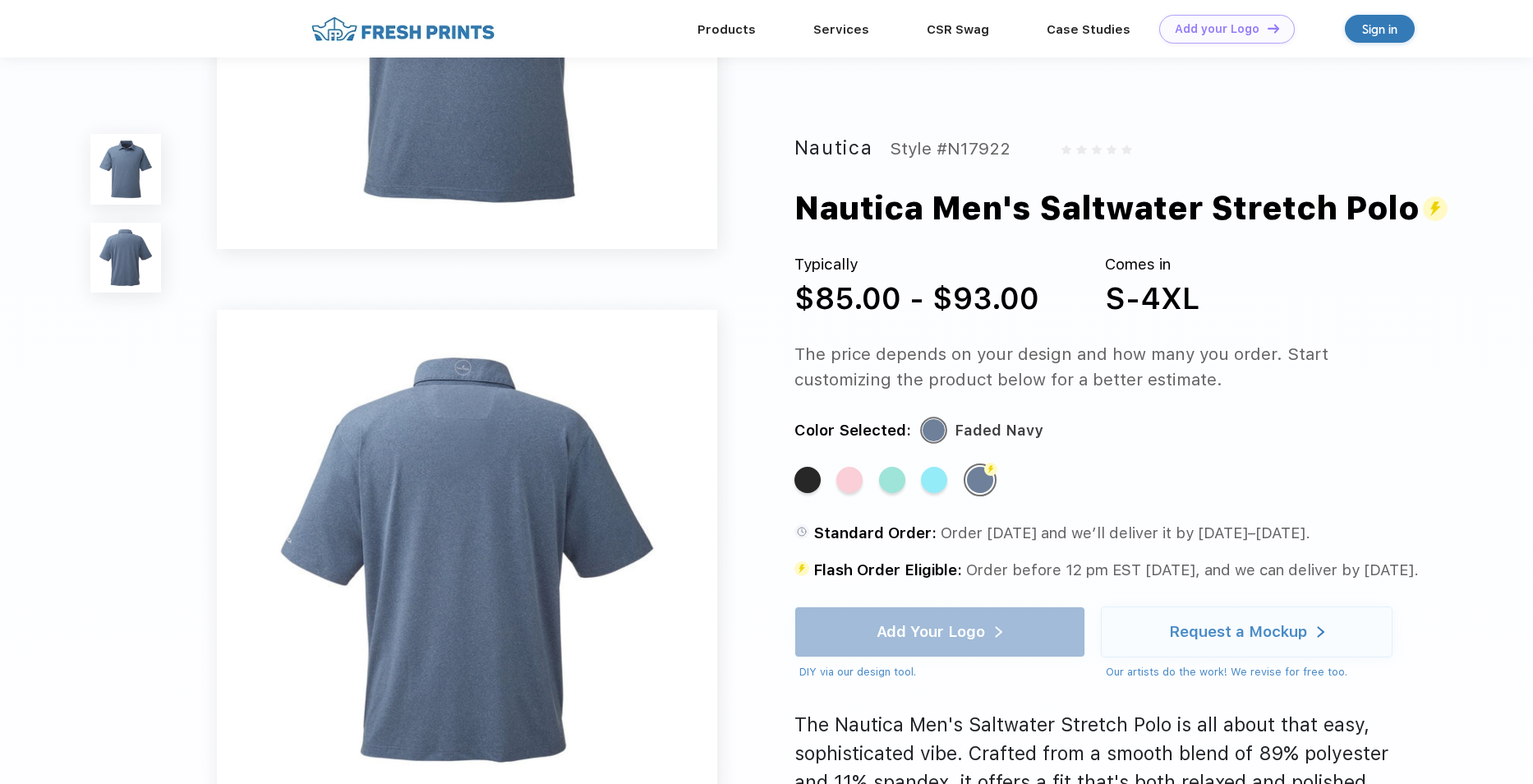
click at [892, 486] on div "Standard Color" at bounding box center [892, 480] width 27 height 27
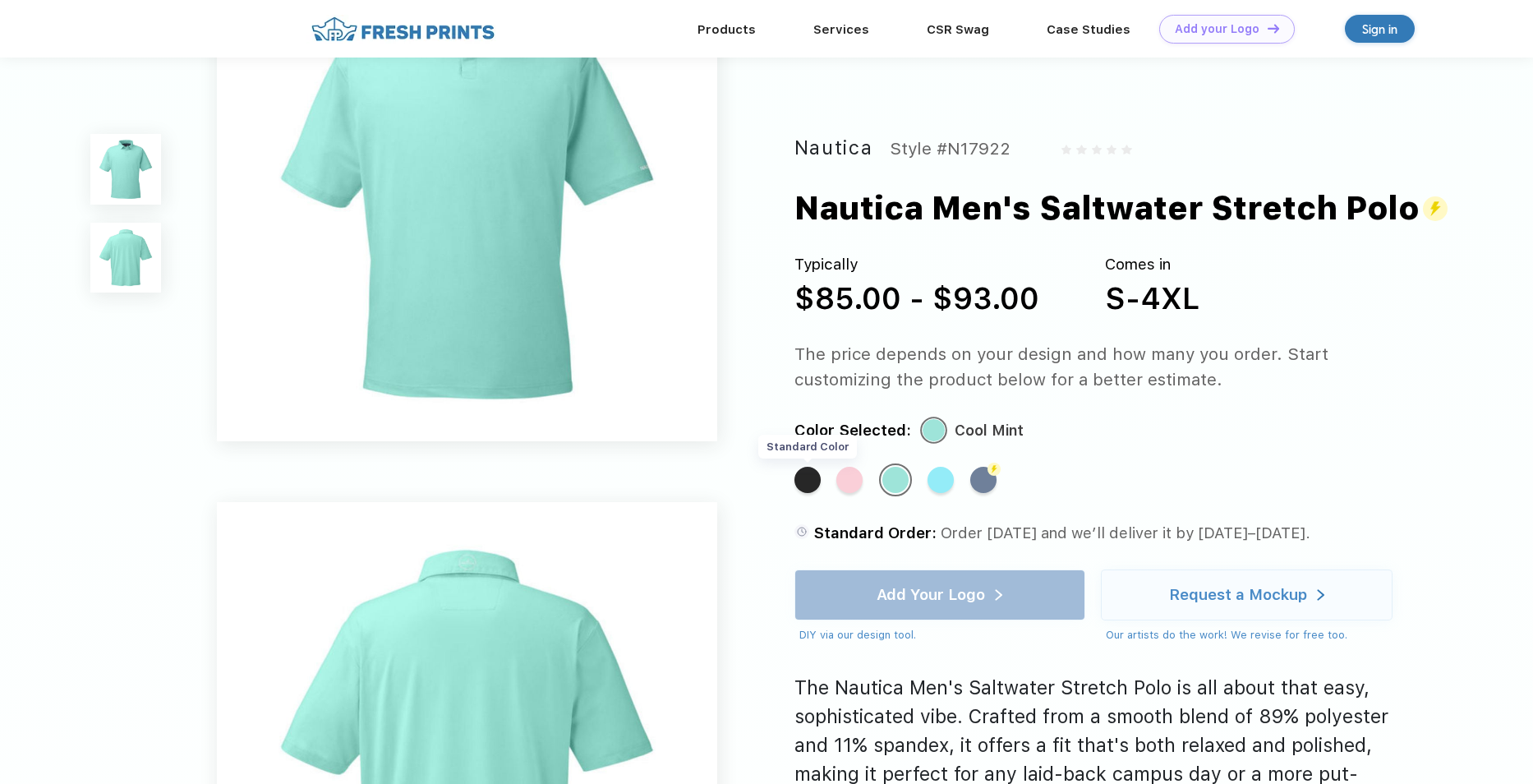
scroll to position [0, 0]
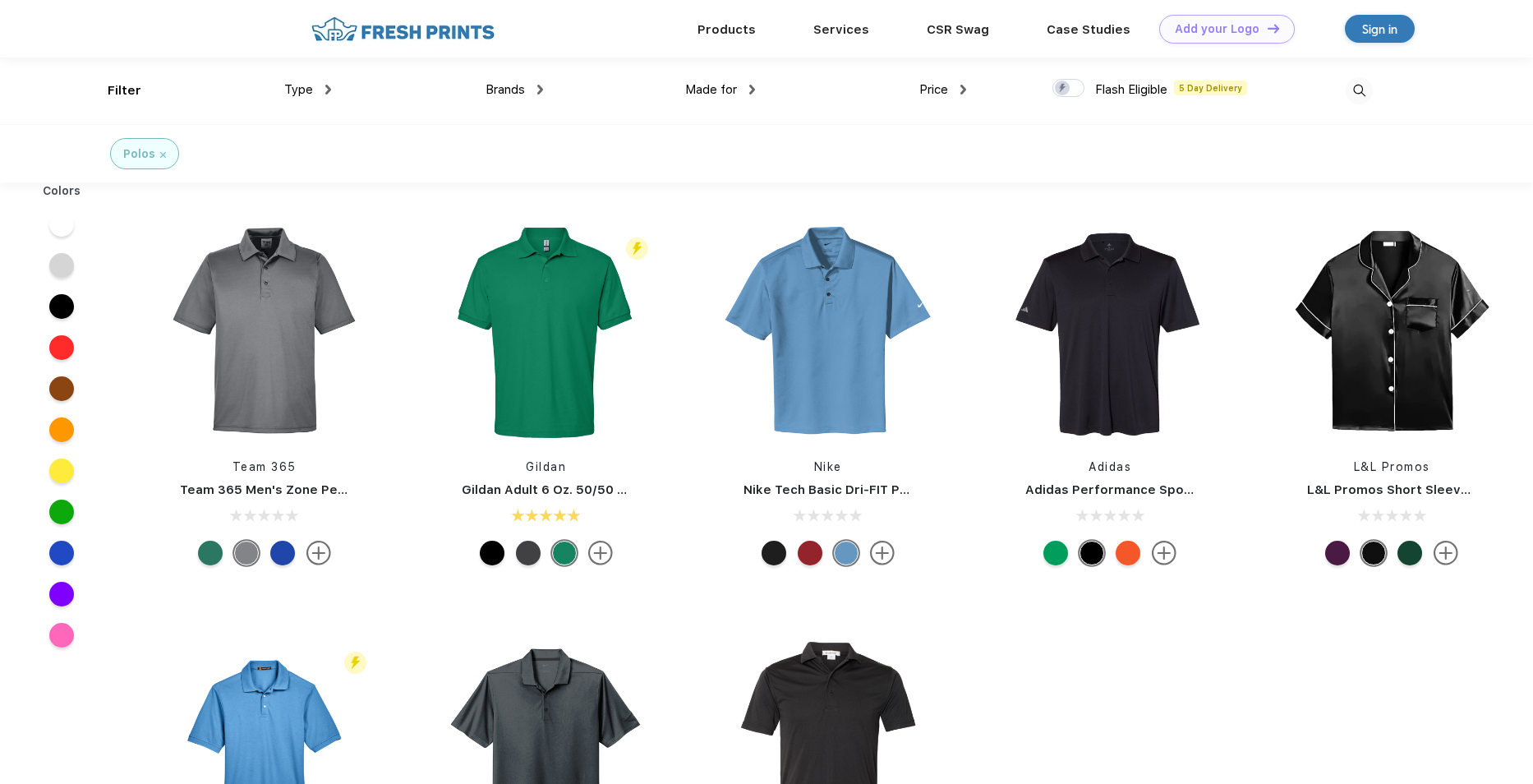
scroll to position [1, 0]
click at [941, 96] on span "Price" at bounding box center [933, 89] width 29 height 15
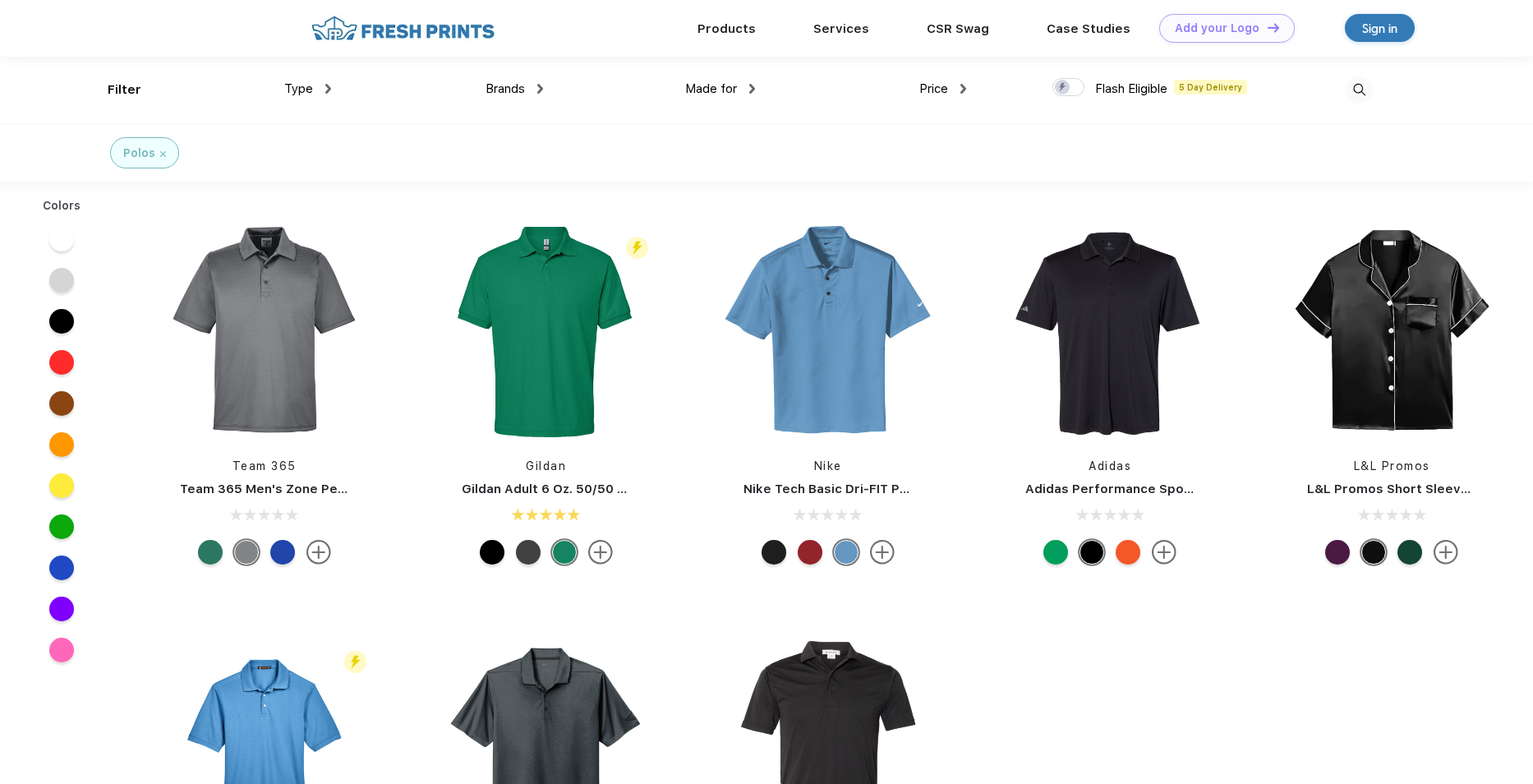
drag, startPoint x: 941, startPoint y: 96, endPoint x: 1017, endPoint y: 142, distance: 88.8
click at [1017, 142] on div "Polos" at bounding box center [766, 152] width 1533 height 58
click at [965, 91] on img at bounding box center [964, 89] width 6 height 10
click at [909, 141] on div "$" at bounding box center [972, 143] width 180 height 31
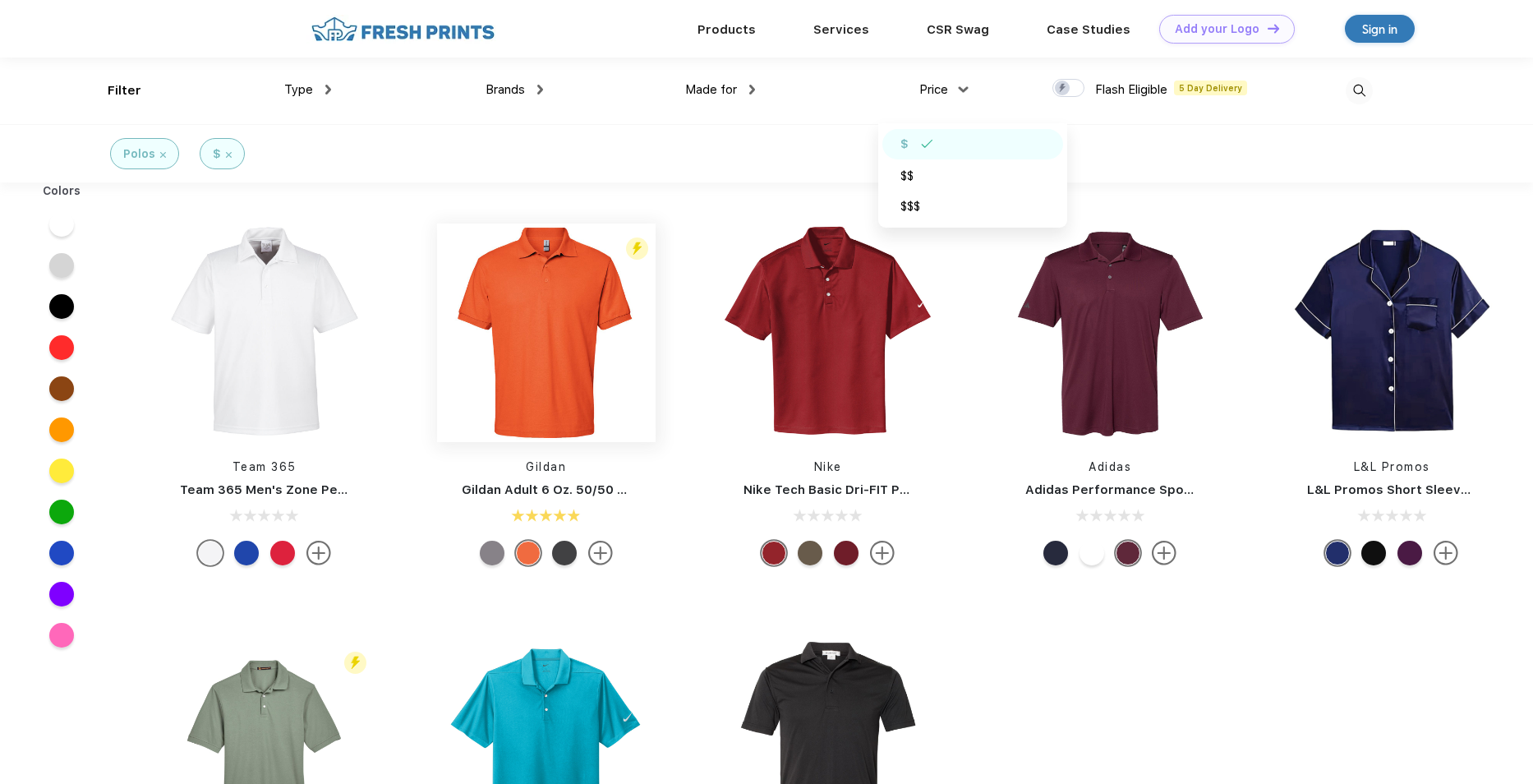
click at [534, 361] on img at bounding box center [547, 333] width 219 height 219
